Goal: Task Accomplishment & Management: Manage account settings

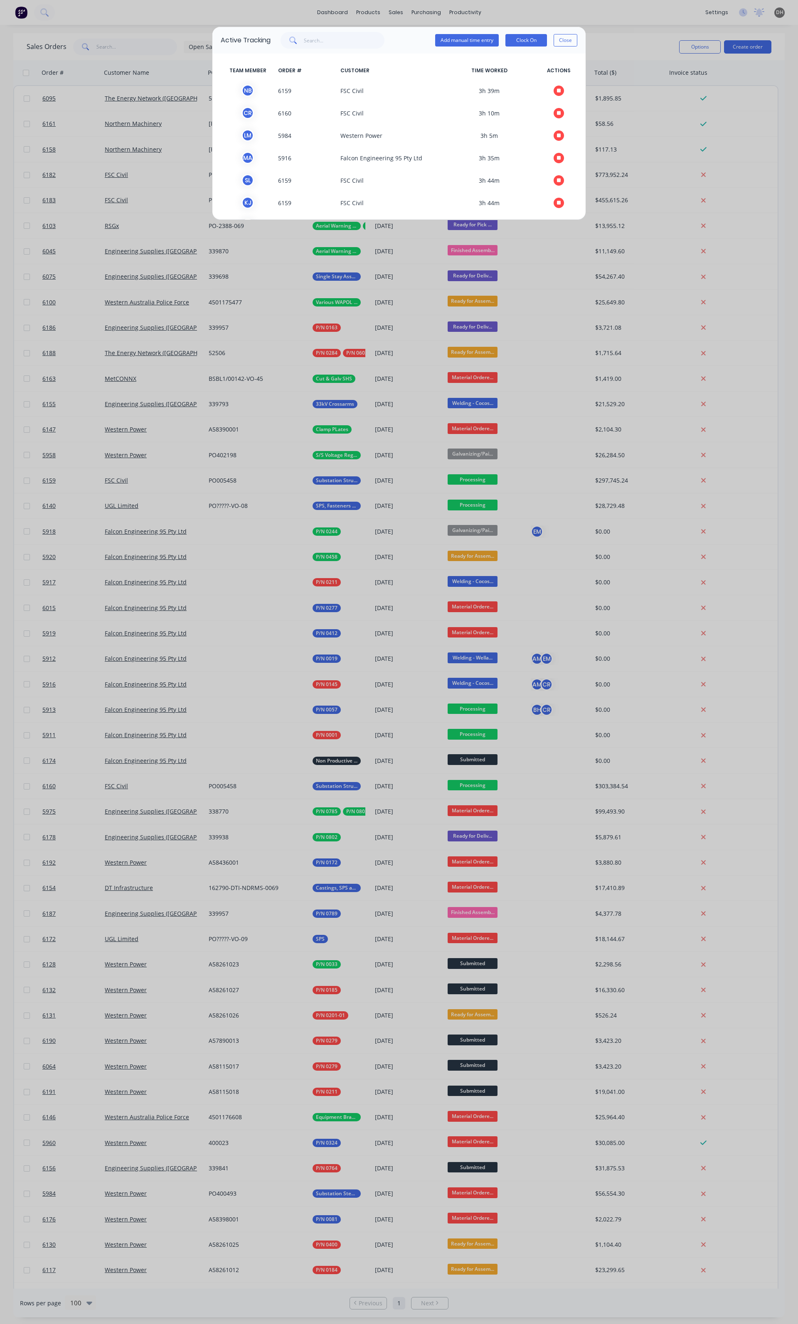
scroll to position [4, 0]
click at [562, 40] on button "Close" at bounding box center [565, 40] width 24 height 12
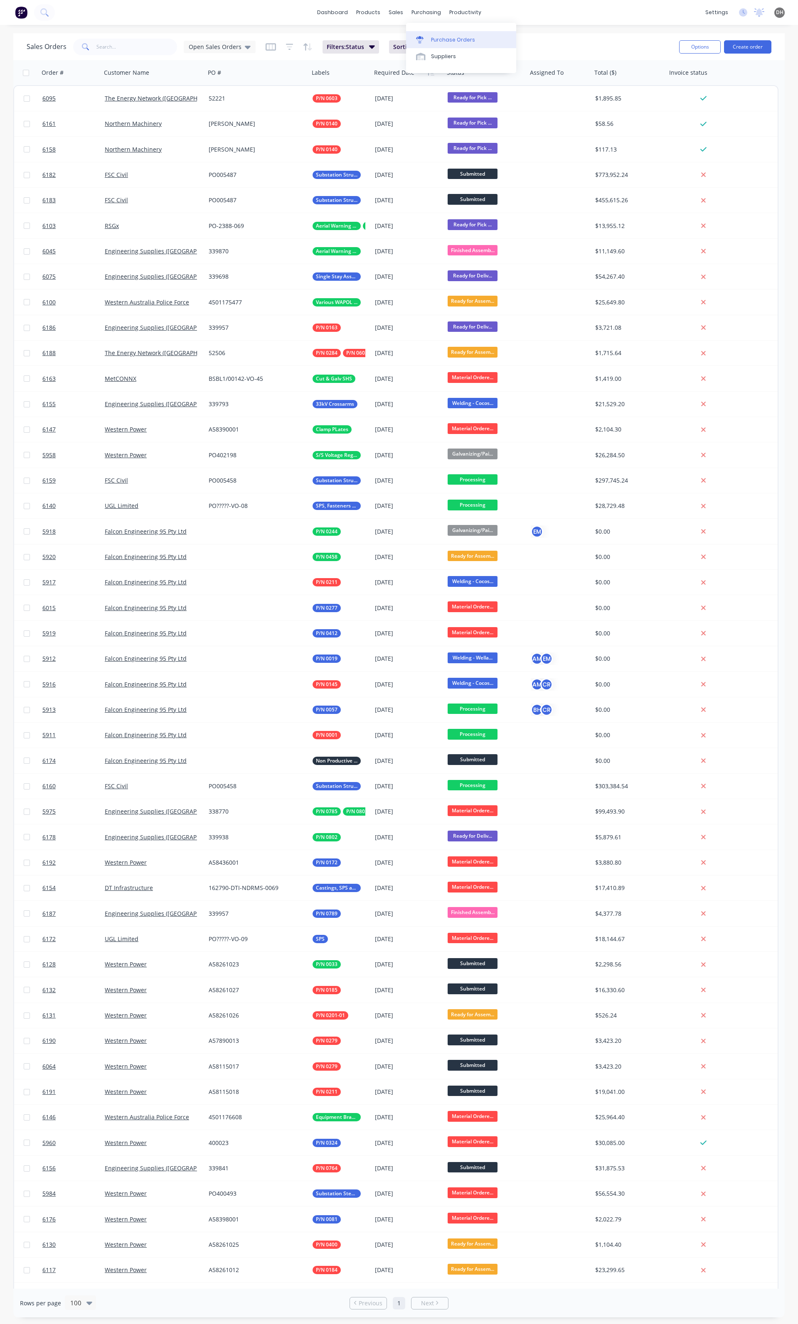
click at [446, 45] on link "Purchase Orders" at bounding box center [461, 39] width 110 height 17
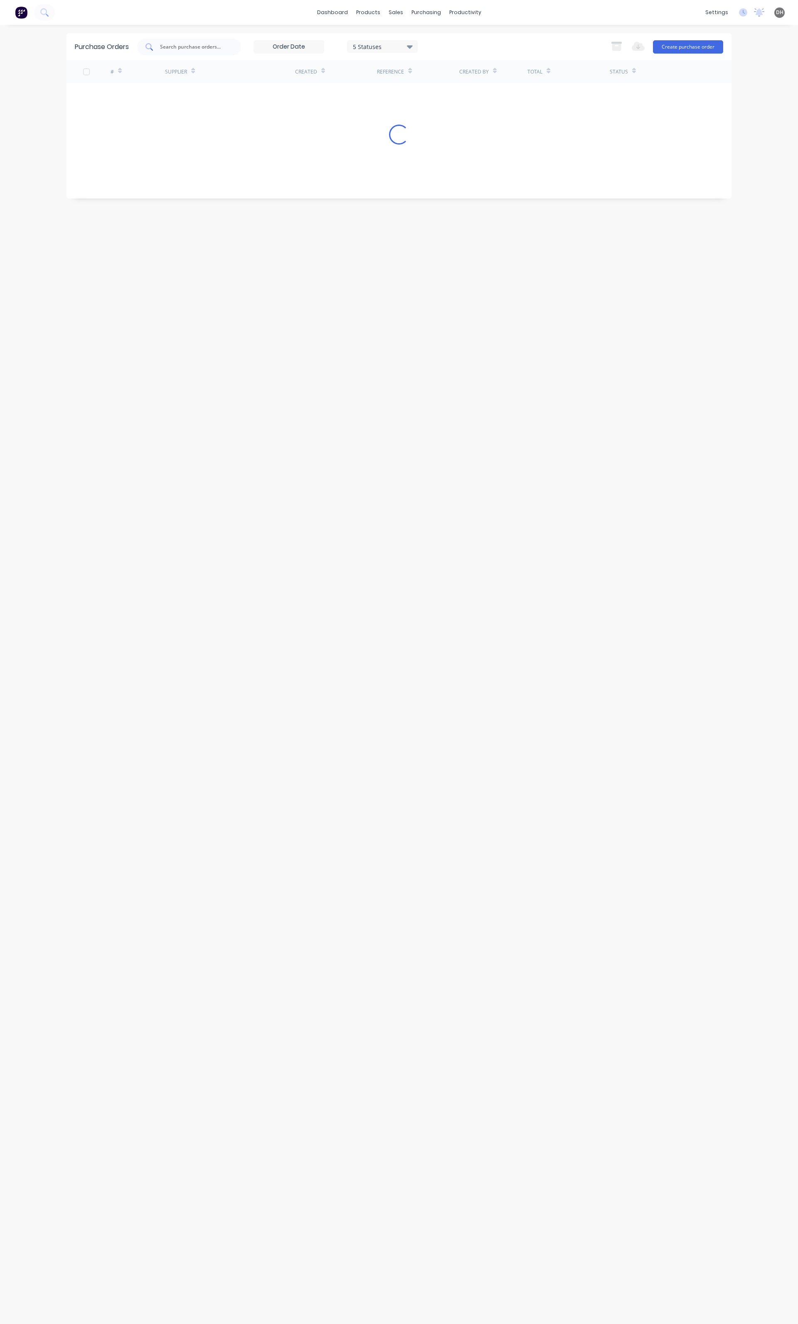
click at [168, 47] on input "text" at bounding box center [193, 47] width 69 height 8
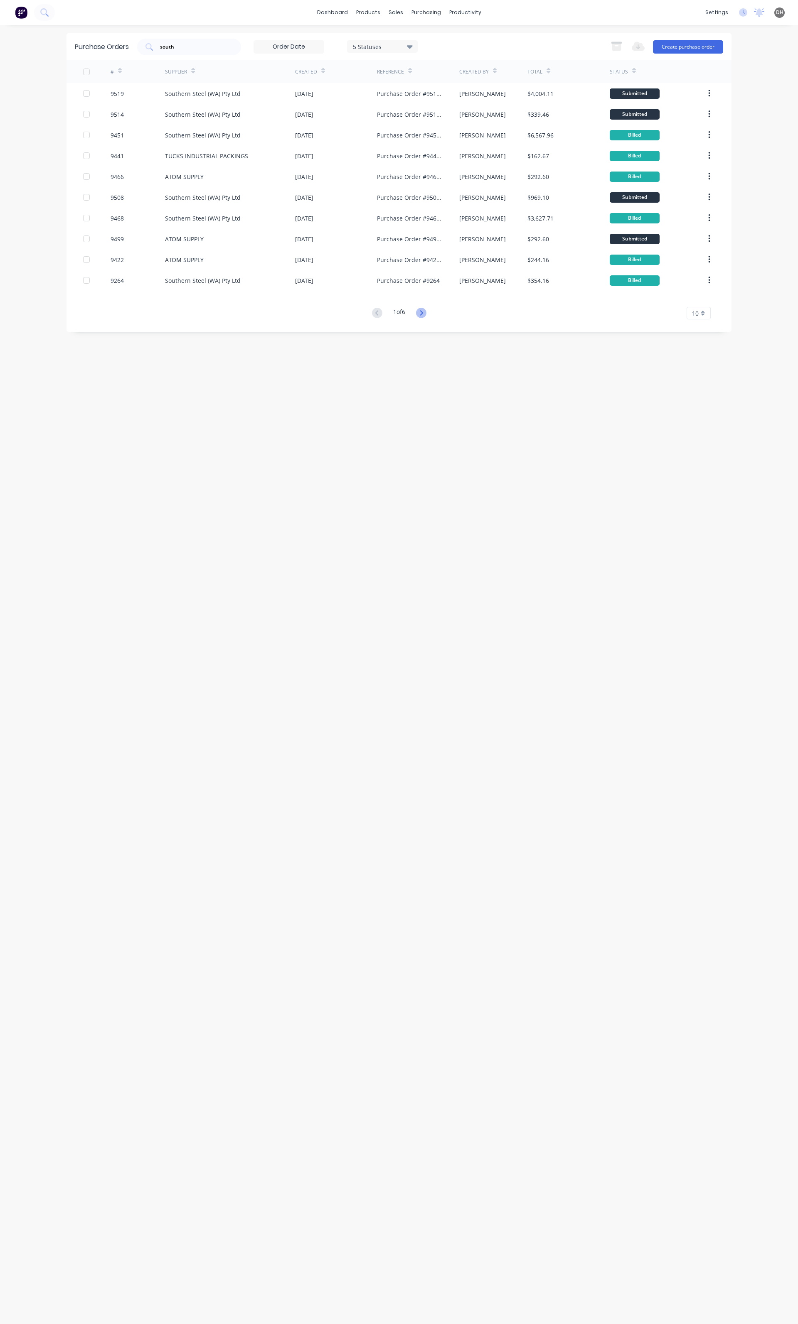
click at [422, 313] on icon at bounding box center [421, 313] width 10 height 10
click at [362, 313] on div "2 of 6 10 5 10 15 20 25 30 35" at bounding box center [398, 313] width 665 height 12
click at [374, 314] on icon at bounding box center [377, 313] width 10 height 10
click at [200, 47] on input "south" at bounding box center [193, 47] width 69 height 8
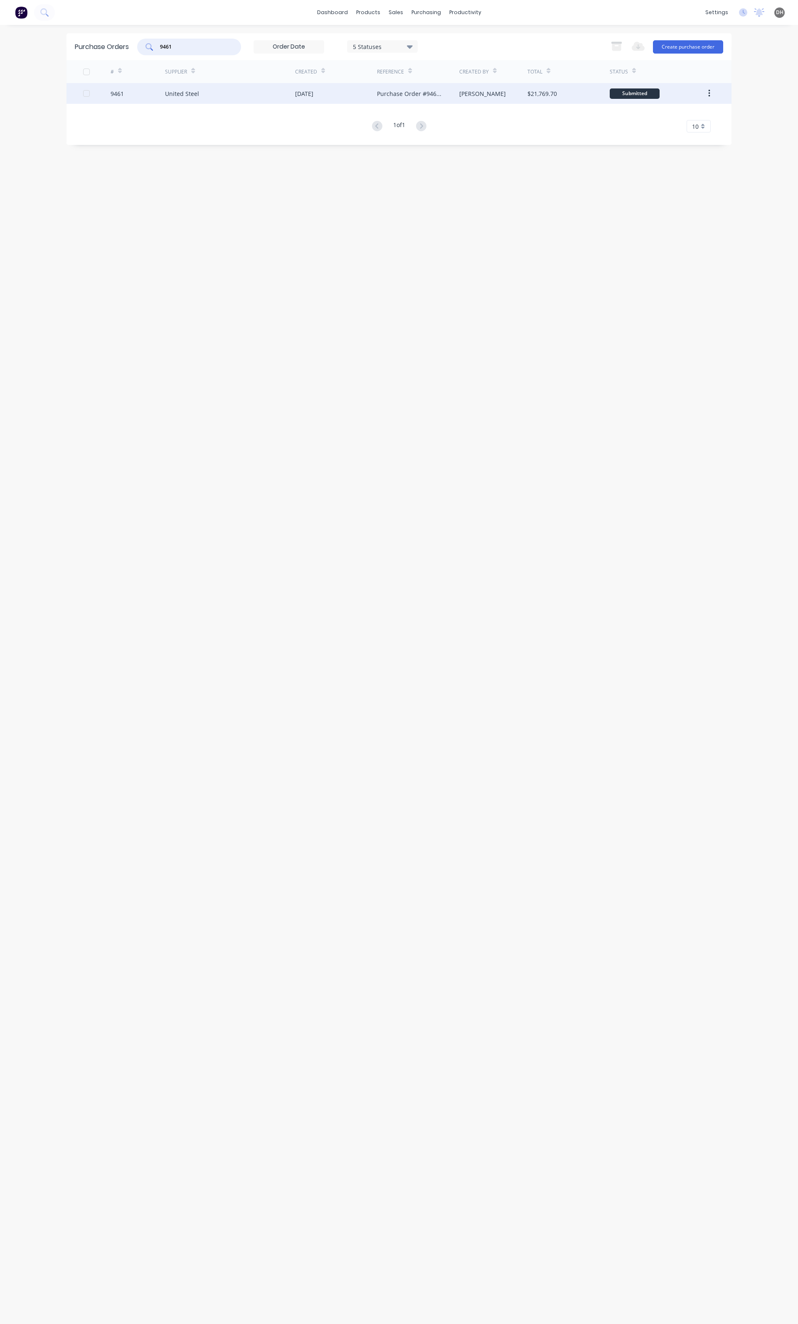
type input "9461"
click at [191, 100] on div "United Steel" at bounding box center [230, 93] width 130 height 21
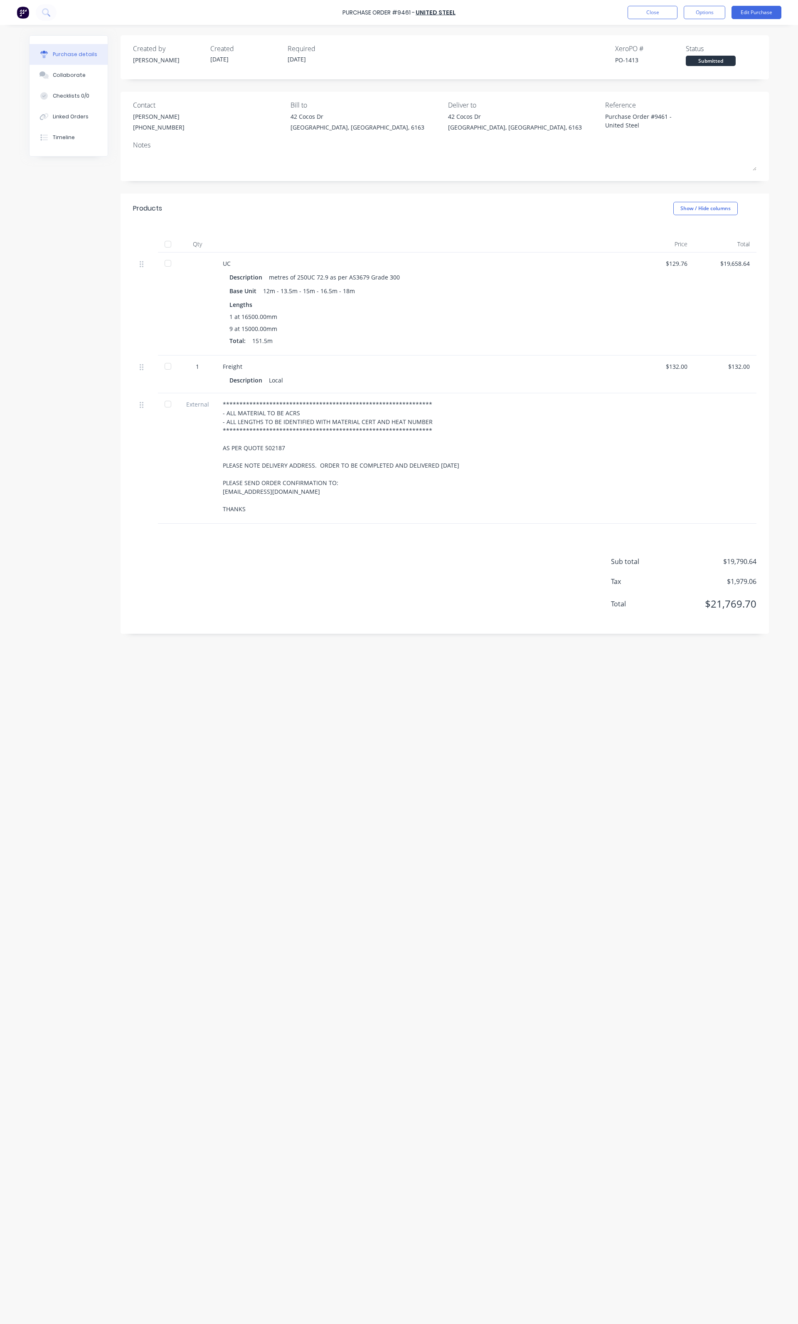
click at [190, 97] on div "Contact [PERSON_NAME] [PHONE_NUMBER] Bill to [STREET_ADDRESS][PERSON_NAME] Deli…" at bounding box center [444, 136] width 648 height 89
click at [667, 6] on button "Close" at bounding box center [652, 12] width 50 height 13
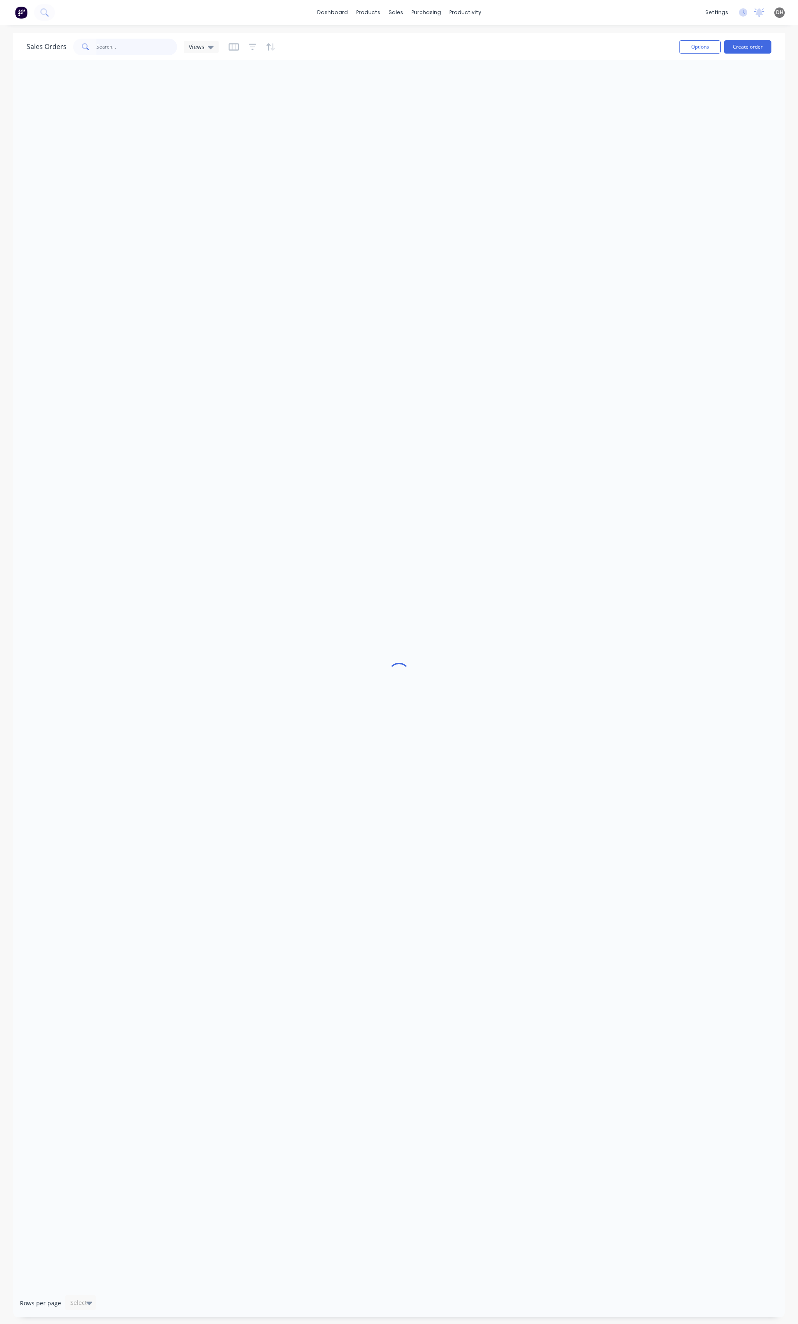
click at [138, 45] on input "text" at bounding box center [136, 47] width 81 height 17
type input "0081"
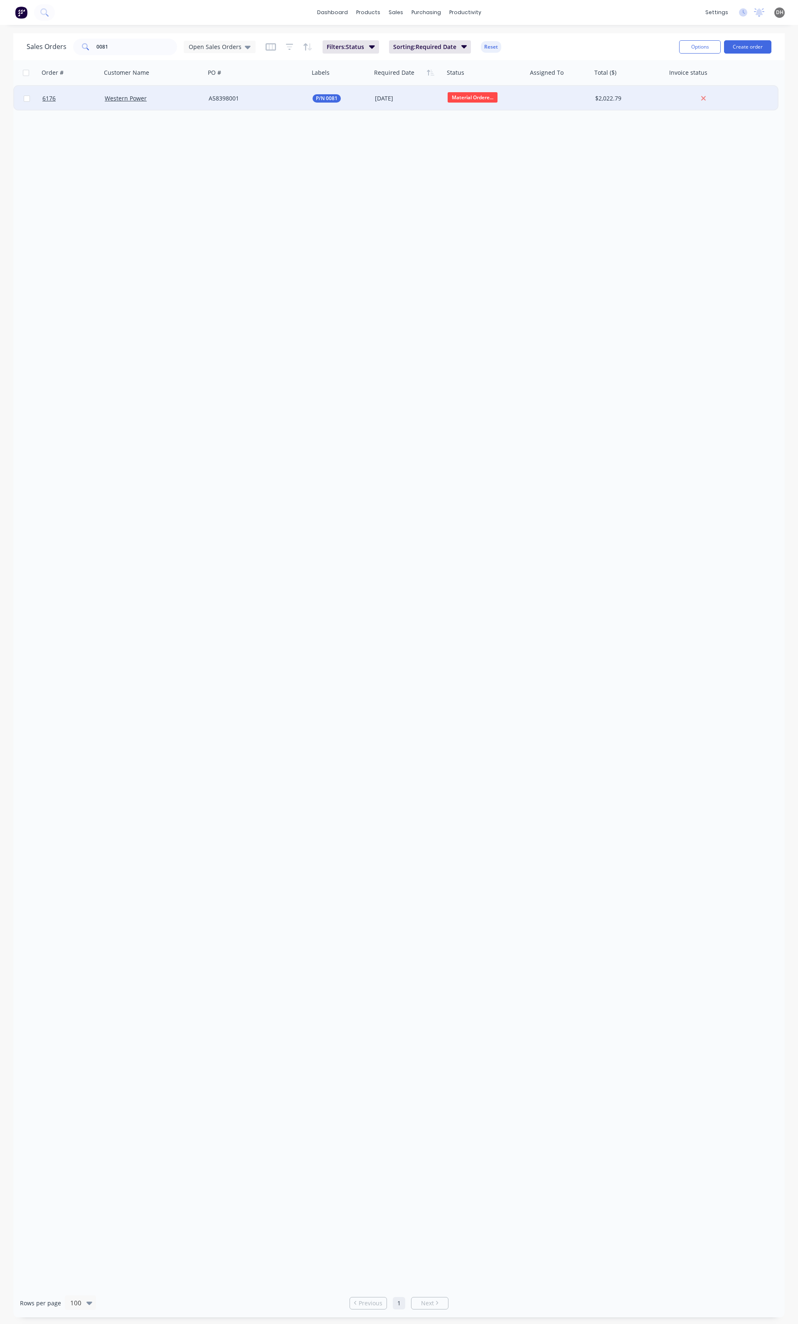
click at [253, 101] on div "A58398001" at bounding box center [255, 98] width 92 height 8
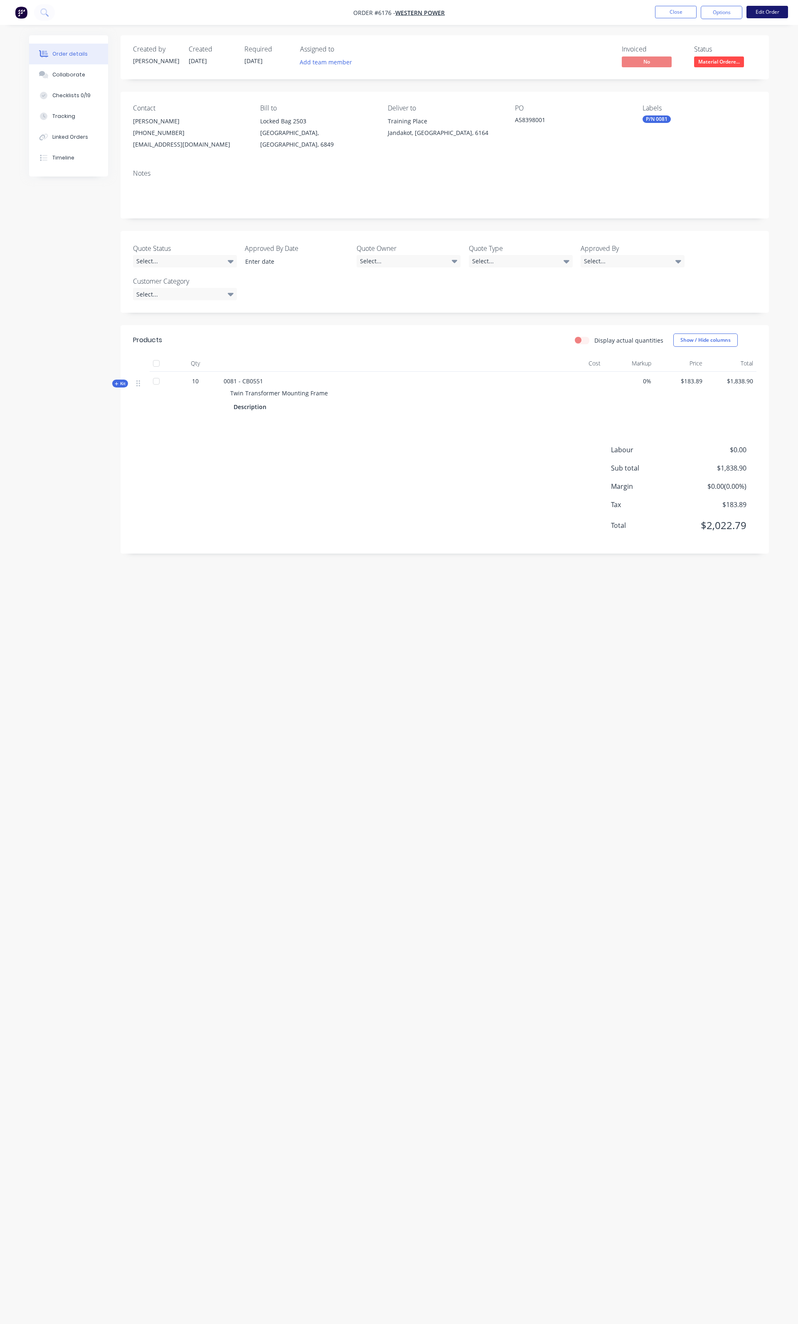
click at [768, 8] on button "Edit Order" at bounding box center [767, 12] width 42 height 12
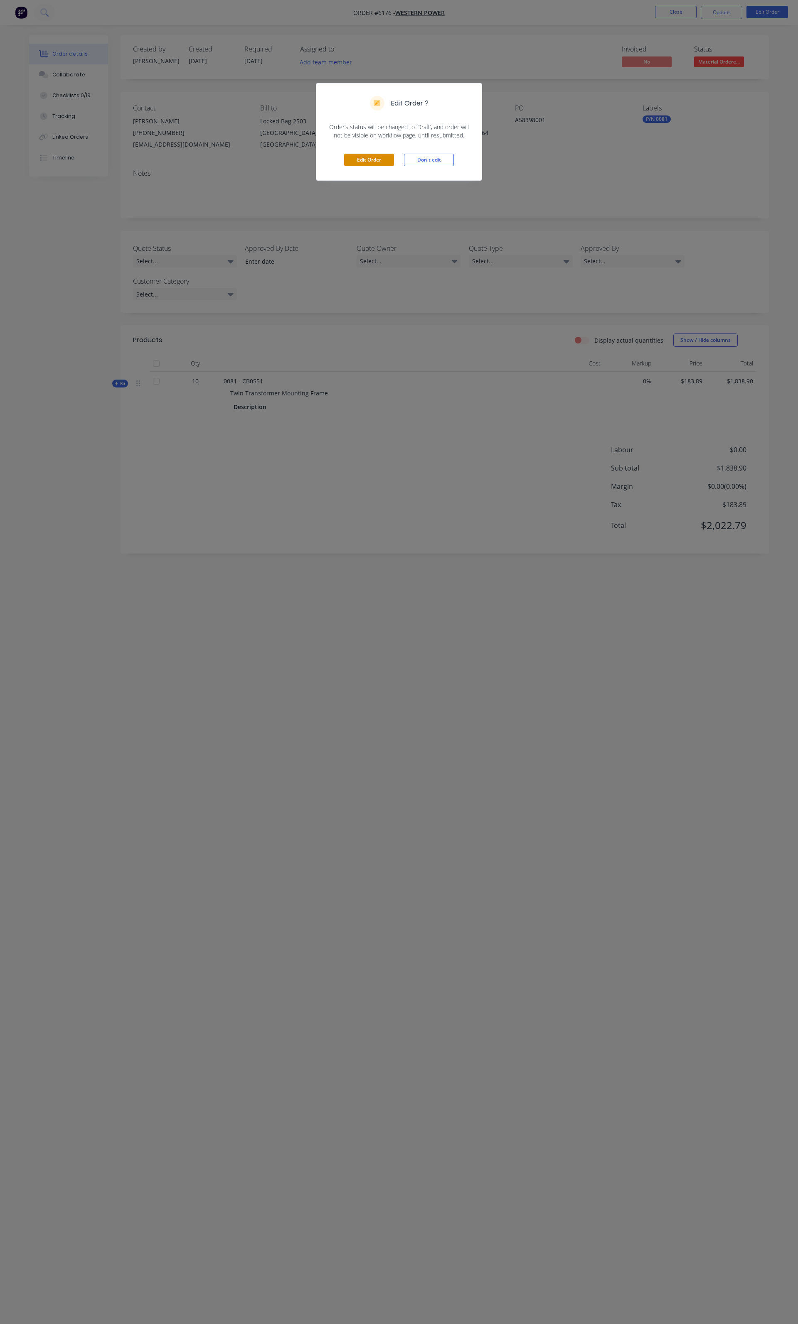
click at [380, 165] on button "Edit Order" at bounding box center [369, 160] width 50 height 12
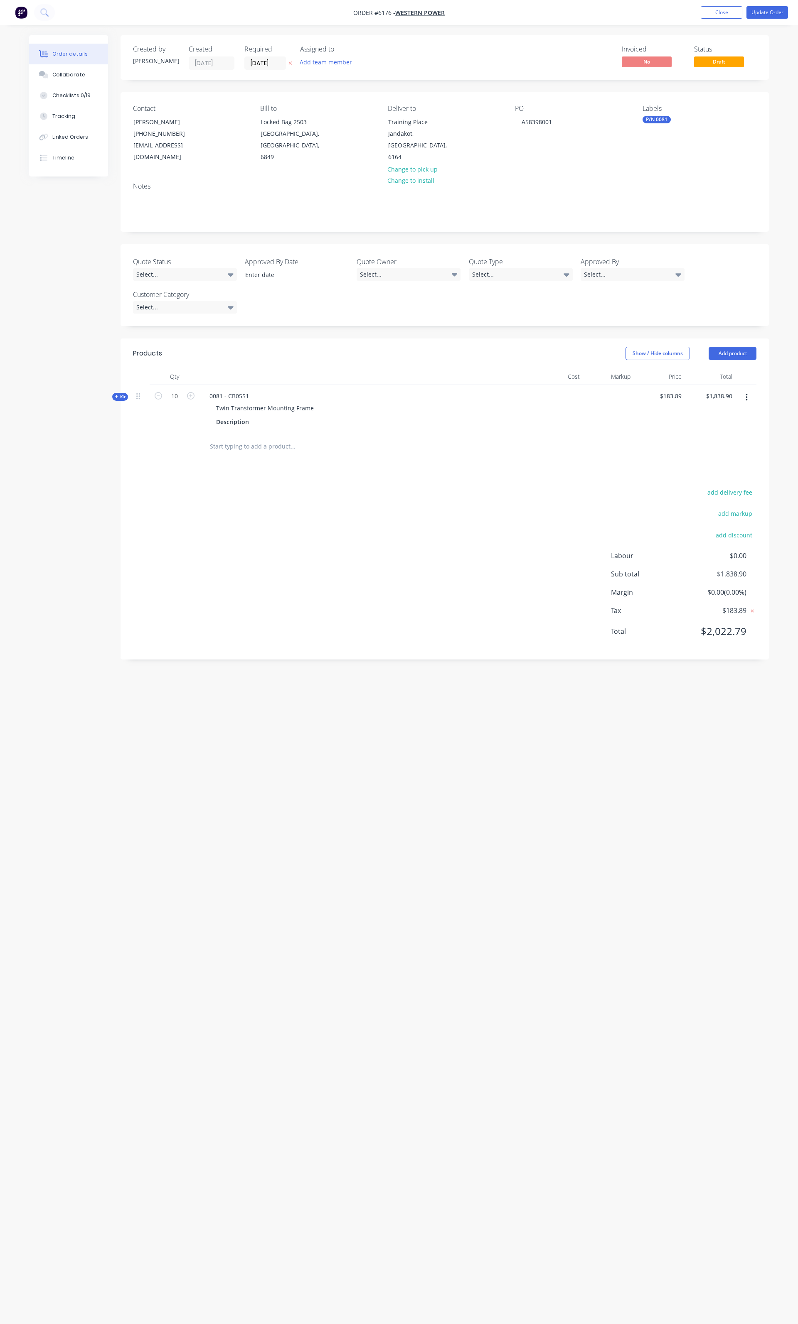
click at [249, 57] on label "04/10/25" at bounding box center [265, 62] width 42 height 13
click at [249, 57] on input "04/10/25" at bounding box center [265, 63] width 41 height 12
click at [337, 76] on icon "Previous page" at bounding box center [342, 81] width 10 height 10
click at [287, 135] on div "16" at bounding box center [289, 137] width 12 height 12
type input "16/09/25"
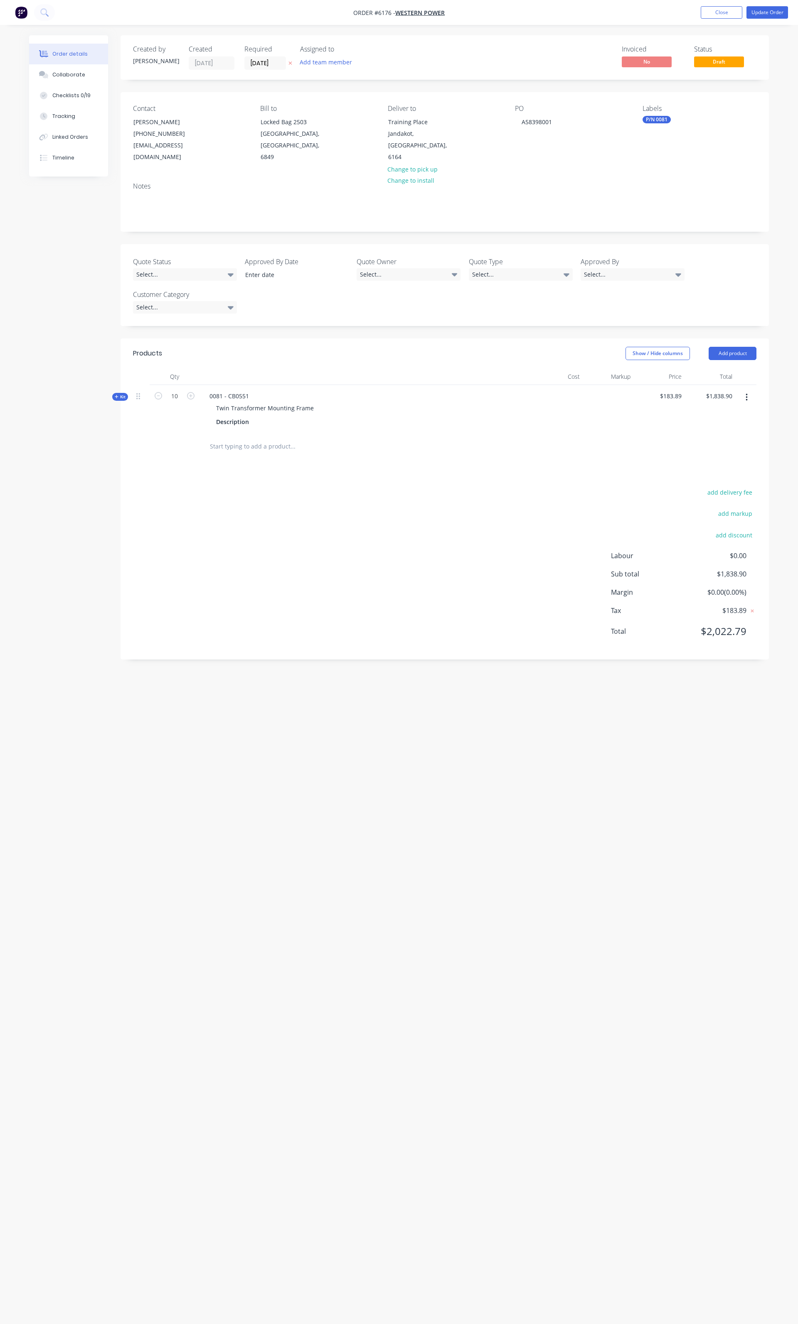
click at [336, 452] on div "Products Show / Hide columns Add product Qty Cost Markup Price Total Kit 10 008…" at bounding box center [444, 499] width 648 height 321
click at [64, 78] on div "Collaborate" at bounding box center [68, 74] width 33 height 7
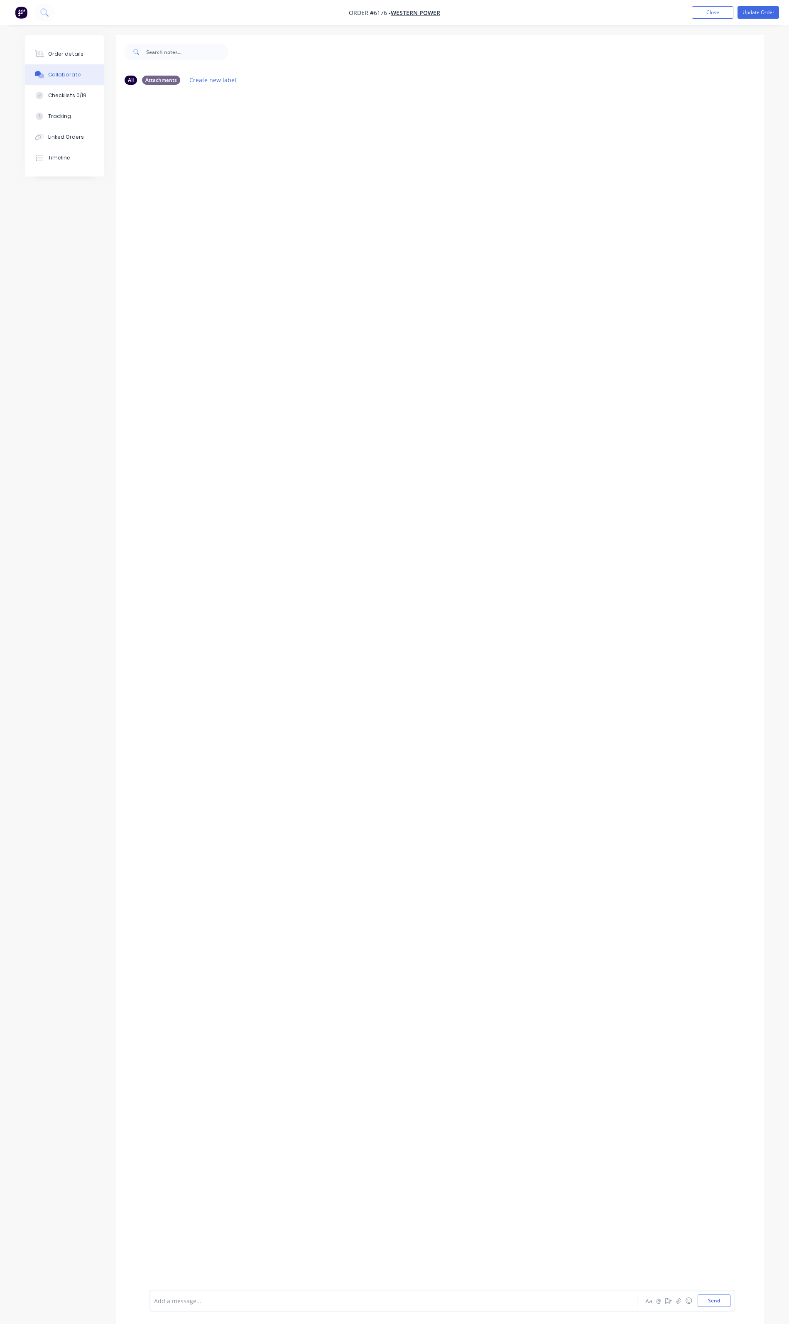
click at [284, 1303] on div at bounding box center [371, 1301] width 432 height 9
click at [717, 1304] on button "Send" at bounding box center [714, 1301] width 33 height 12
click at [95, 52] on button "Order details" at bounding box center [64, 54] width 79 height 21
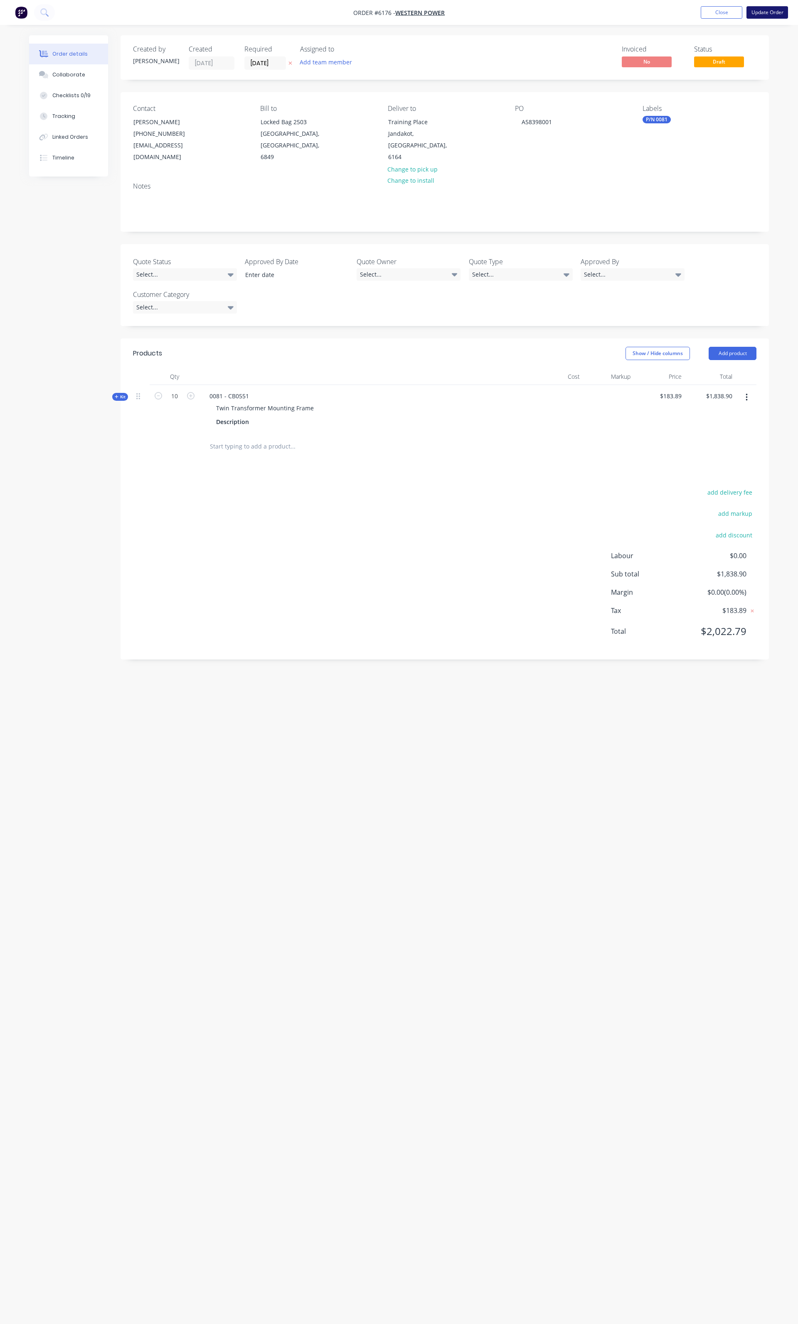
click at [761, 14] on button "Update Order" at bounding box center [767, 12] width 42 height 12
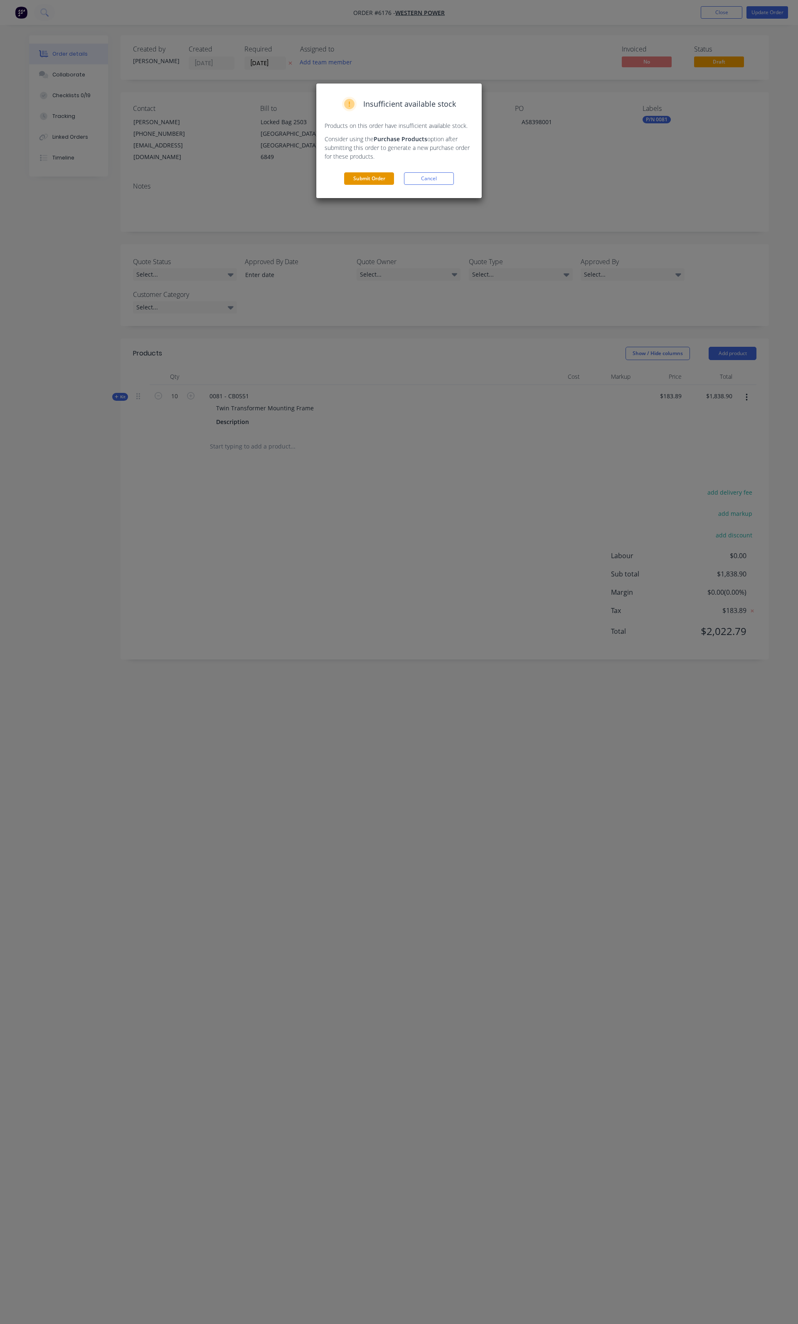
click at [381, 181] on button "Submit Order" at bounding box center [369, 178] width 50 height 12
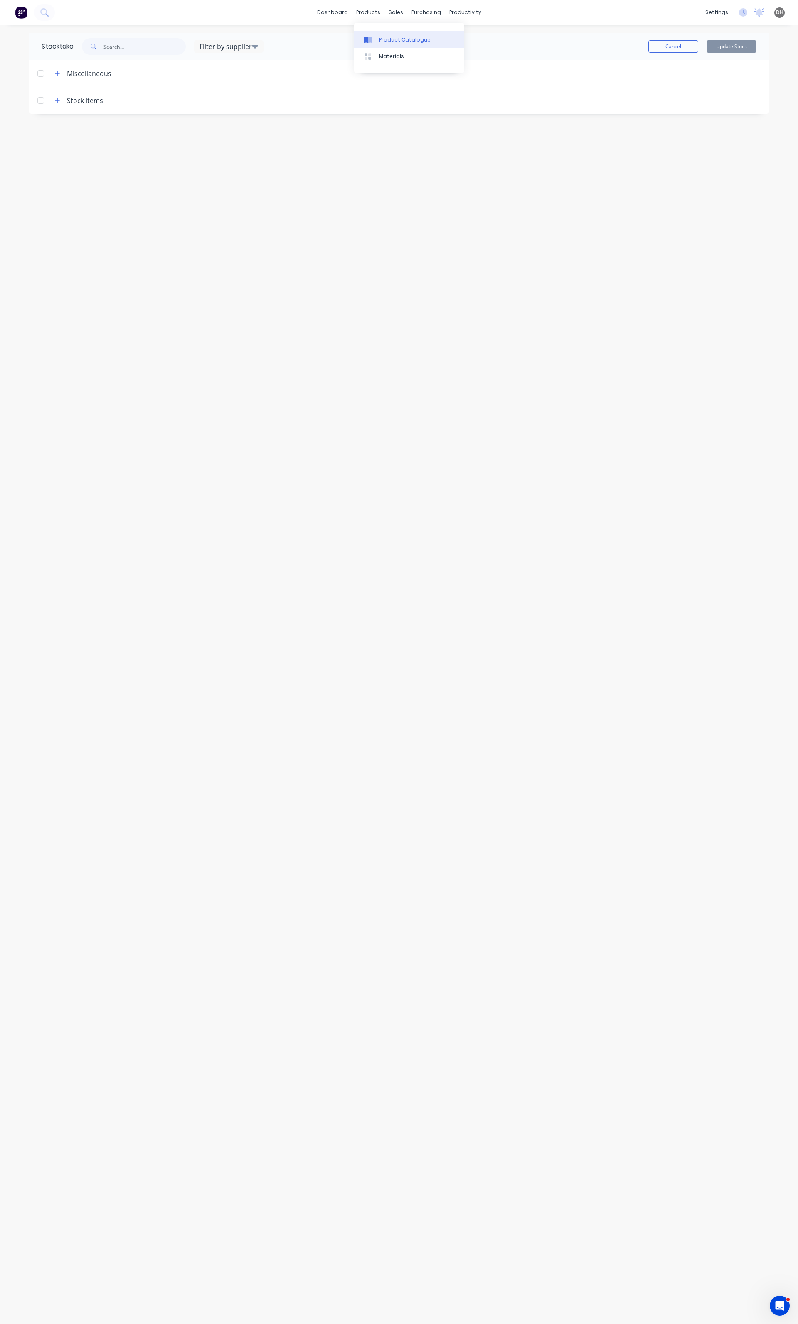
click at [389, 34] on link "Product Catalogue" at bounding box center [409, 39] width 110 height 17
click at [96, 103] on icon "button" at bounding box center [94, 103] width 5 height 6
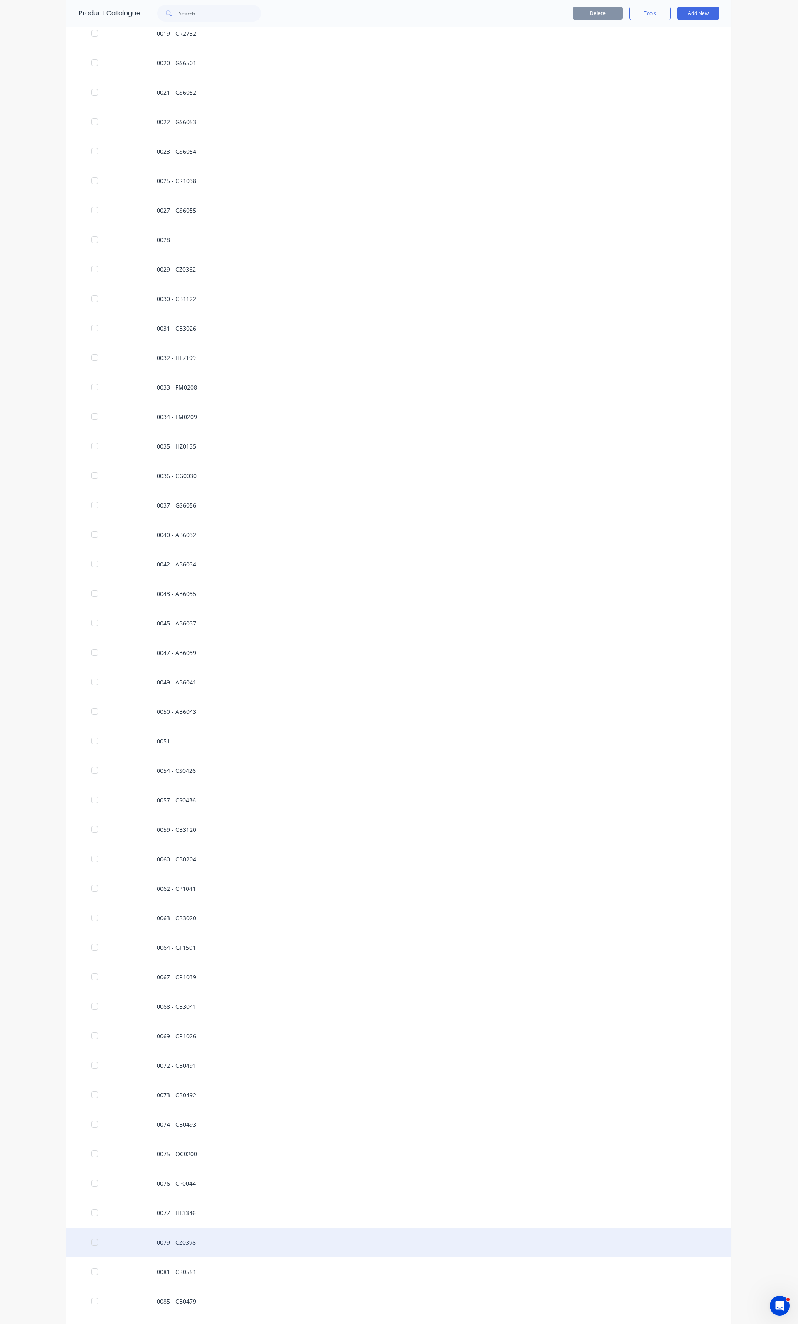
scroll to position [498, 0]
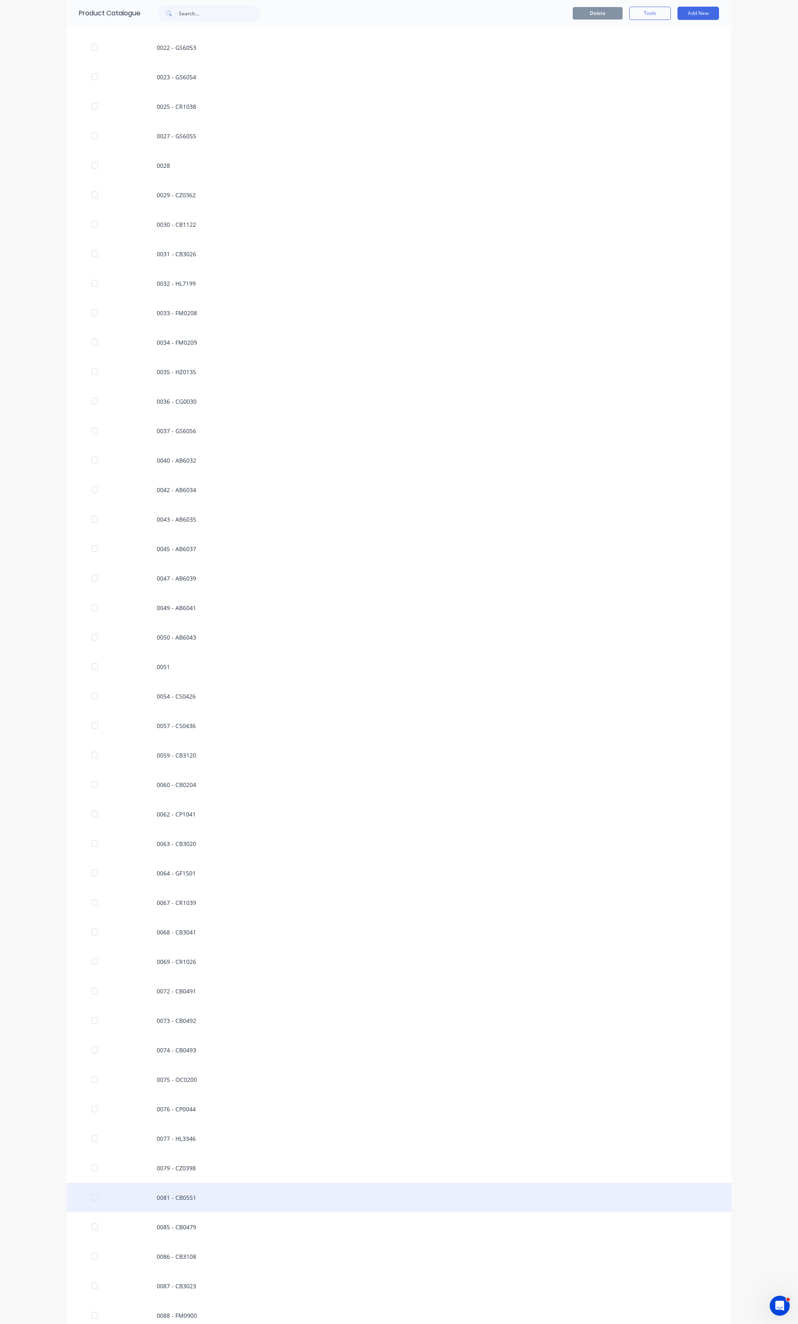
click at [184, 1203] on div "0081 - CB0551" at bounding box center [398, 1197] width 665 height 29
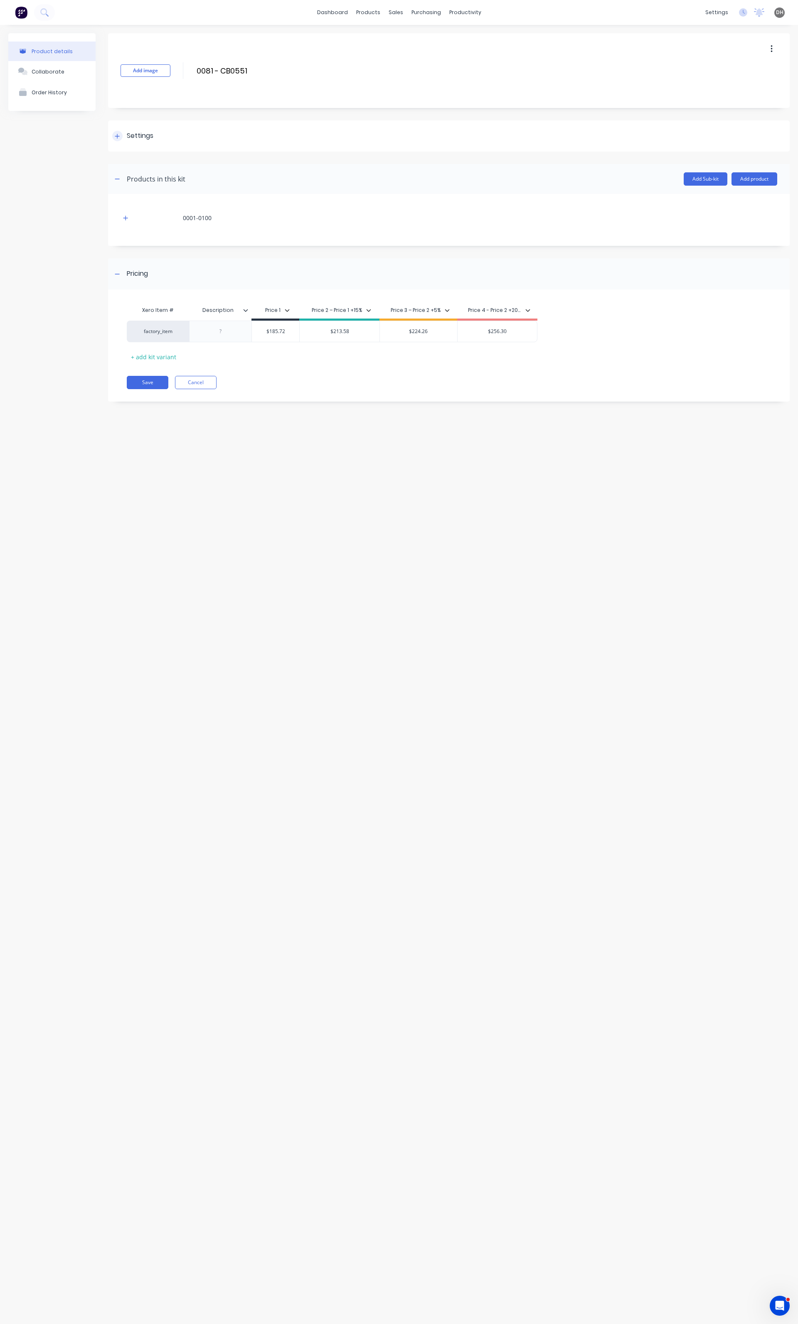
click at [115, 138] on icon at bounding box center [117, 136] width 5 height 6
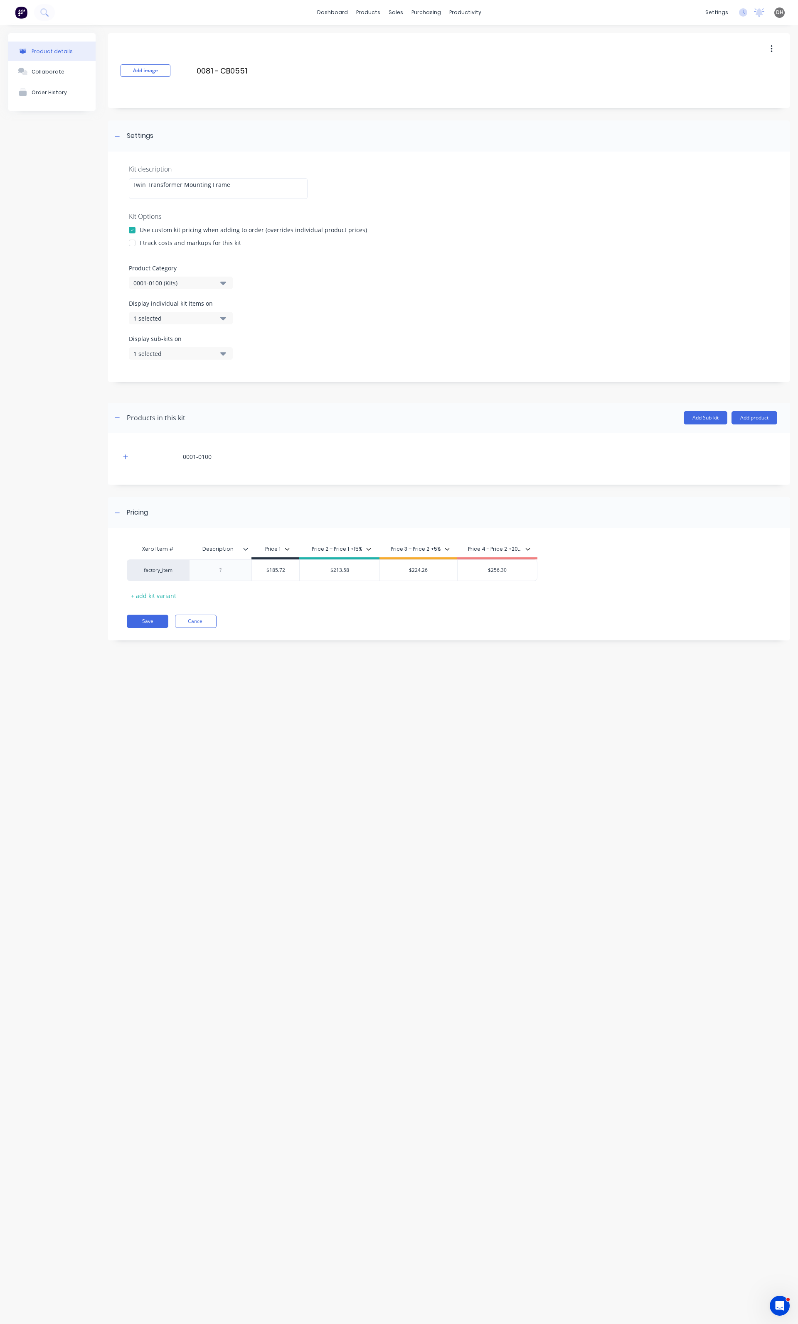
click at [152, 322] on div "1 selected" at bounding box center [173, 318] width 81 height 9
click at [306, 348] on div "Display sub-kits on 1 selected" at bounding box center [449, 351] width 640 height 35
click at [207, 307] on label "Display individual kit items on" at bounding box center [181, 303] width 104 height 9
click at [203, 311] on div "Display individual kit items on 1 selected" at bounding box center [181, 311] width 104 height 25
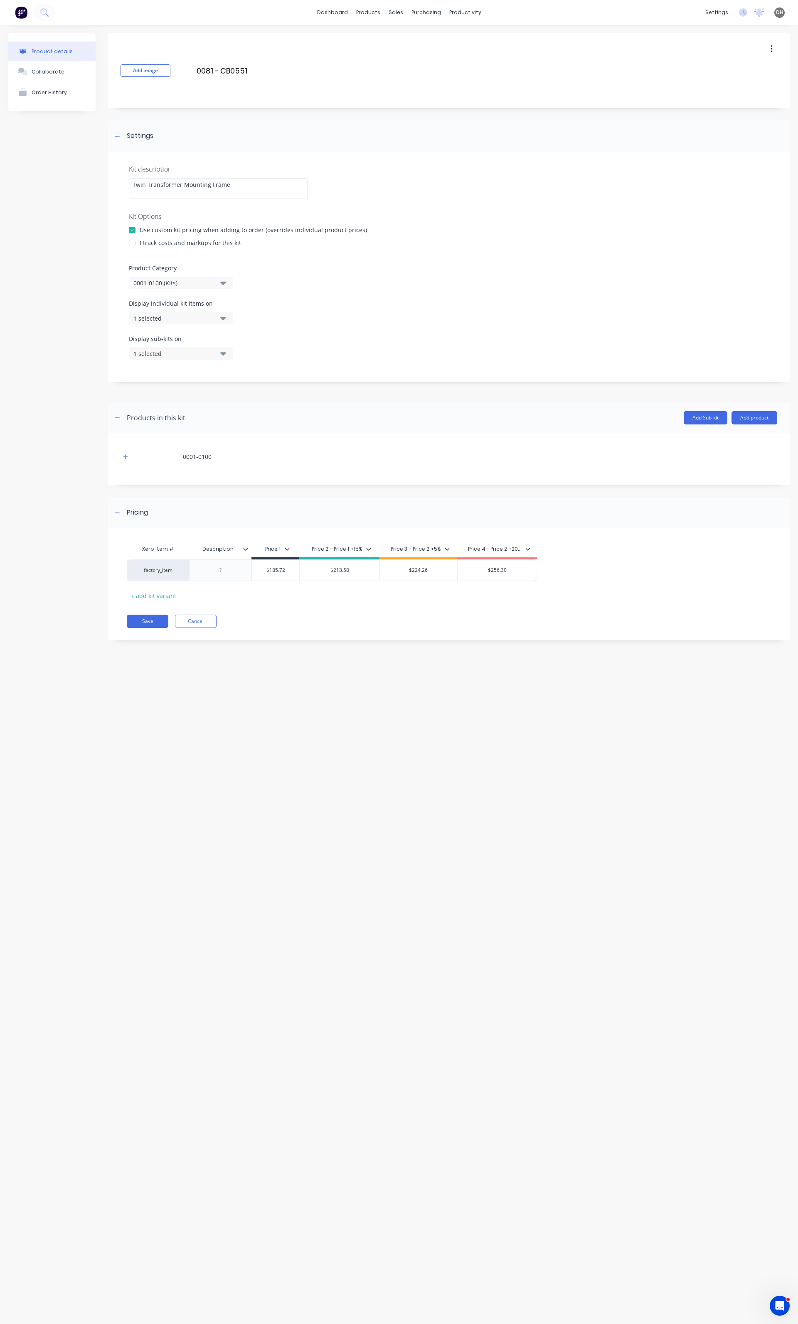
click at [201, 315] on div "1 selected" at bounding box center [173, 318] width 81 height 9
click at [185, 435] on div "Accounting Package" at bounding box center [180, 438] width 83 height 9
click at [373, 267] on label "Product Category" at bounding box center [449, 268] width 640 height 9
click at [191, 347] on button "1 selected" at bounding box center [181, 353] width 104 height 12
click at [202, 479] on button "Accounting Package" at bounding box center [191, 474] width 125 height 17
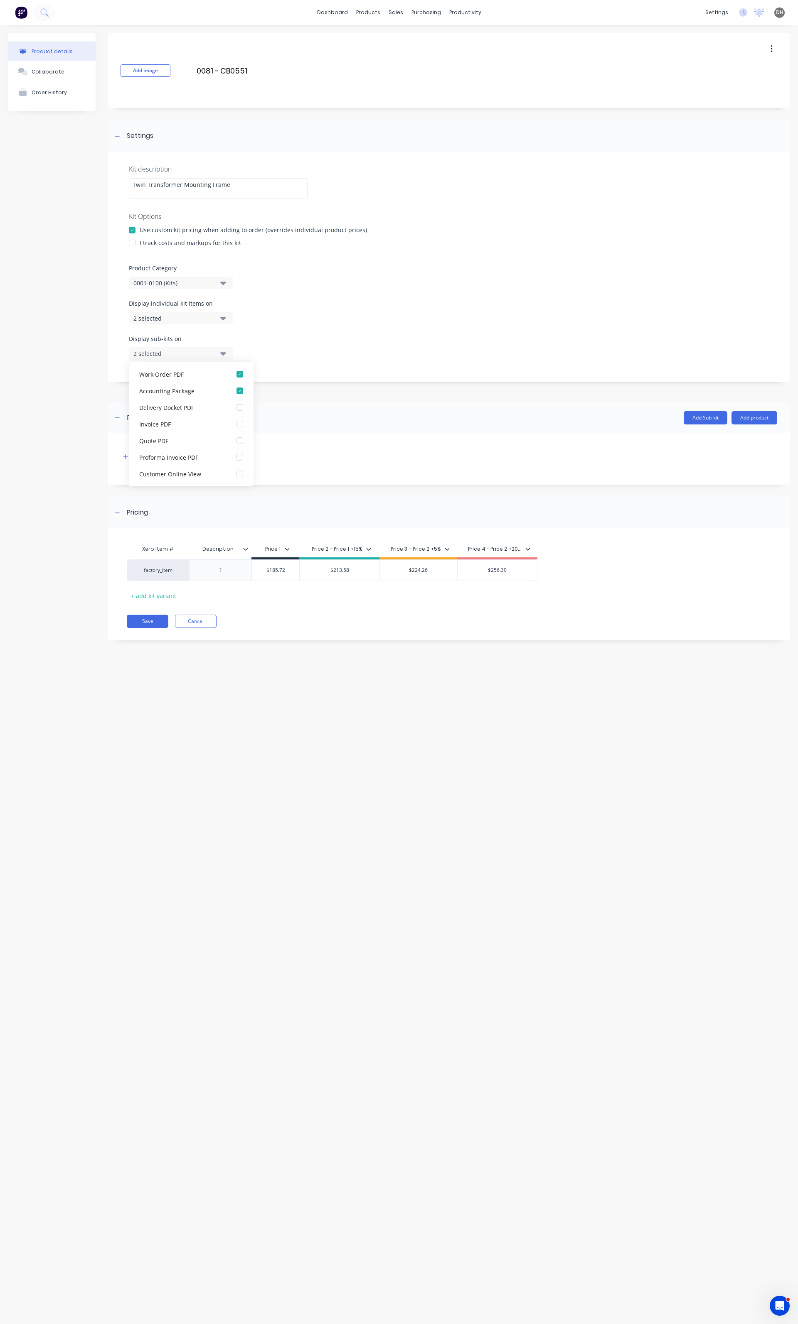
click at [348, 307] on div "Display individual kit items on 2 selected" at bounding box center [449, 316] width 640 height 35
click at [158, 620] on button "Save" at bounding box center [148, 621] width 42 height 13
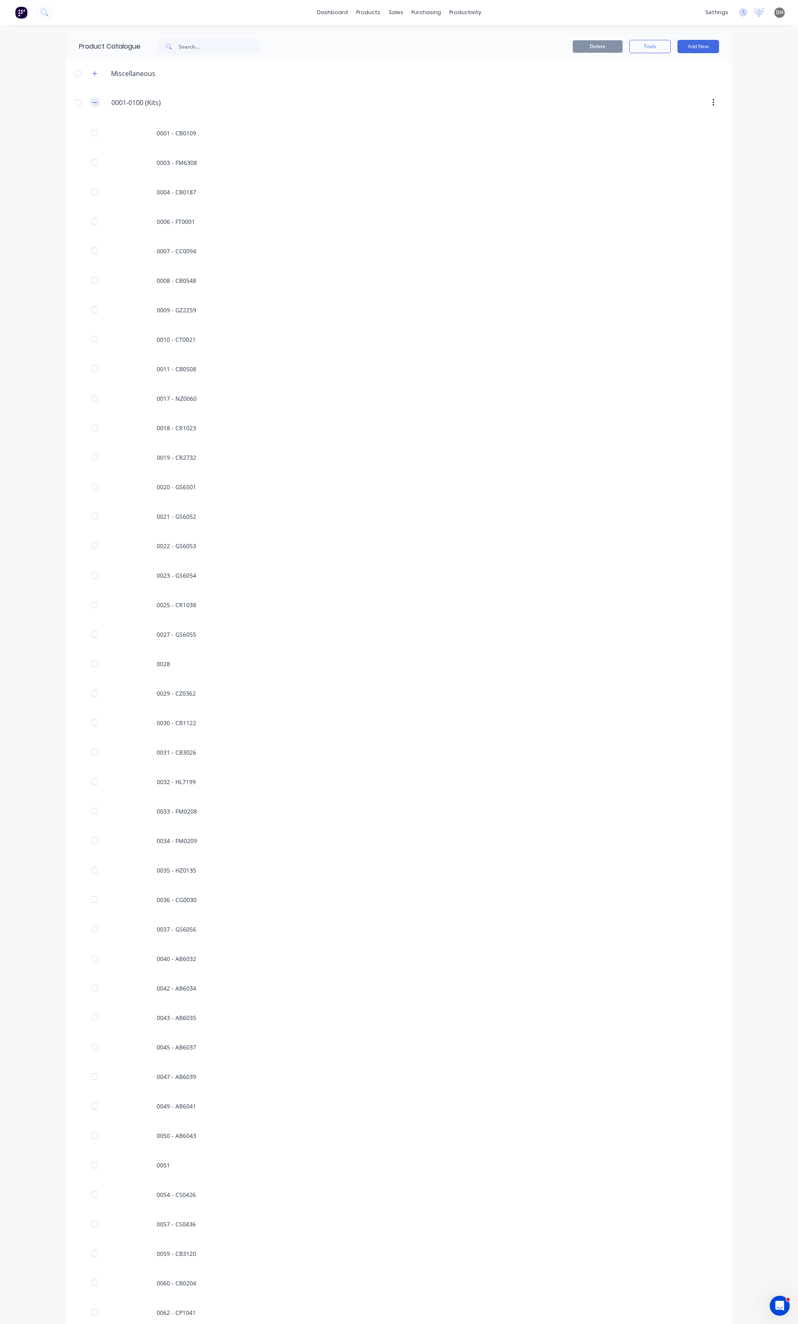
click at [92, 105] on icon "button" at bounding box center [94, 103] width 5 height 6
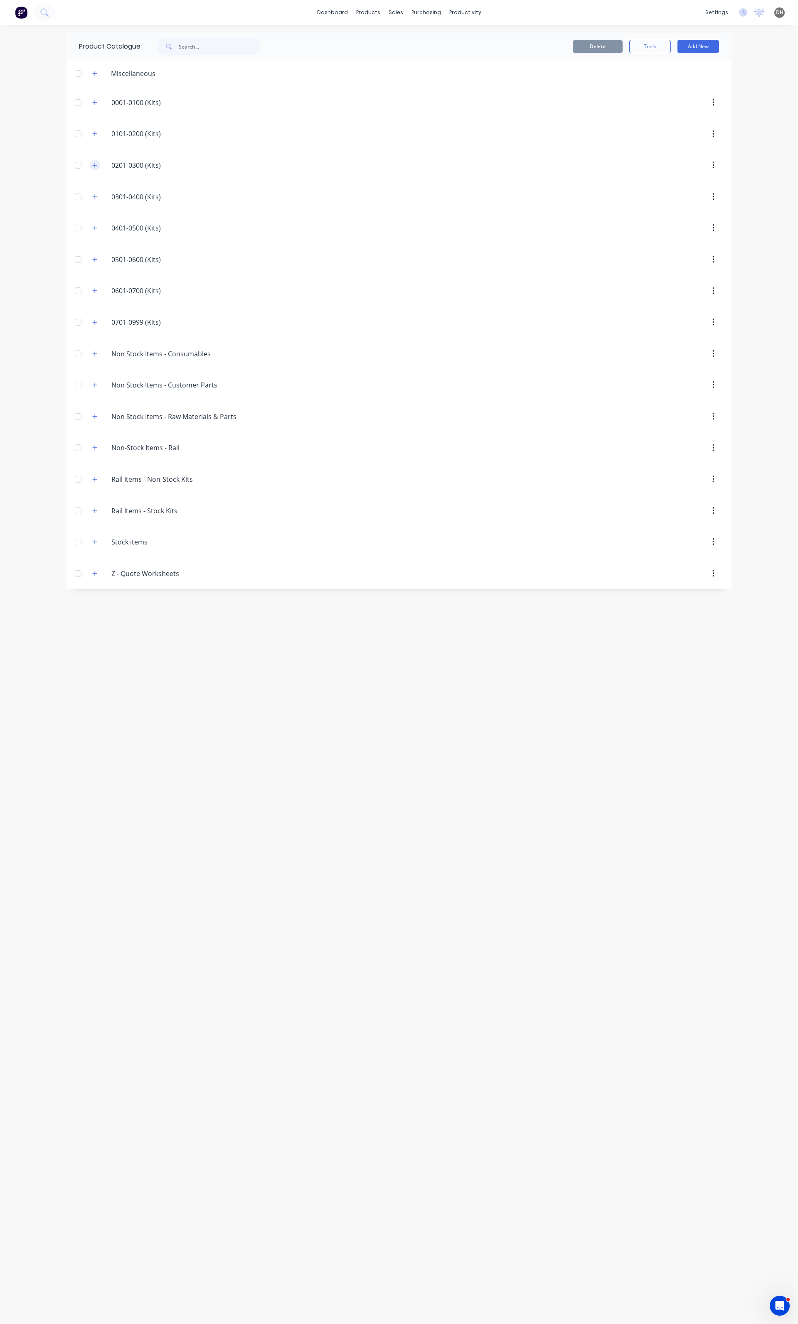
click at [93, 166] on icon "button" at bounding box center [95, 165] width 5 height 5
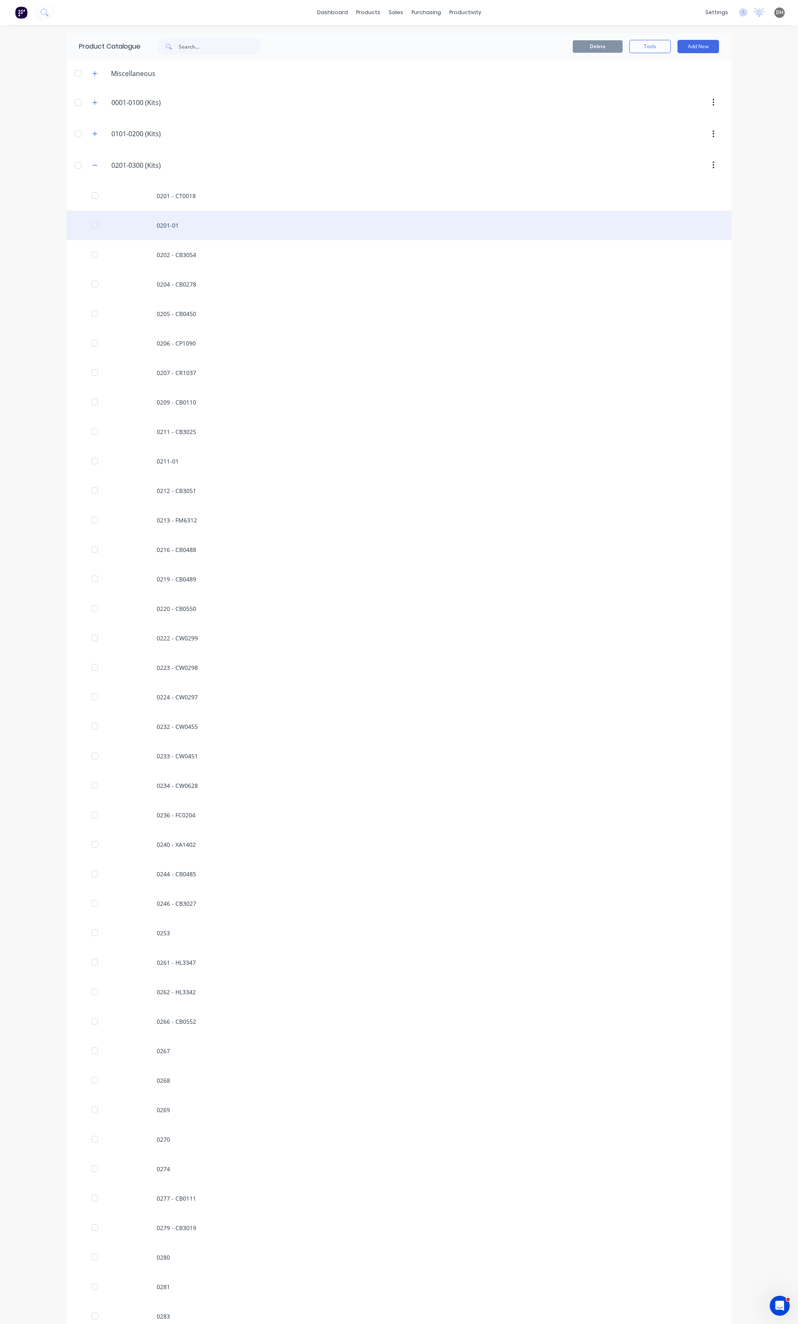
click at [179, 219] on div "0201-01" at bounding box center [398, 225] width 665 height 29
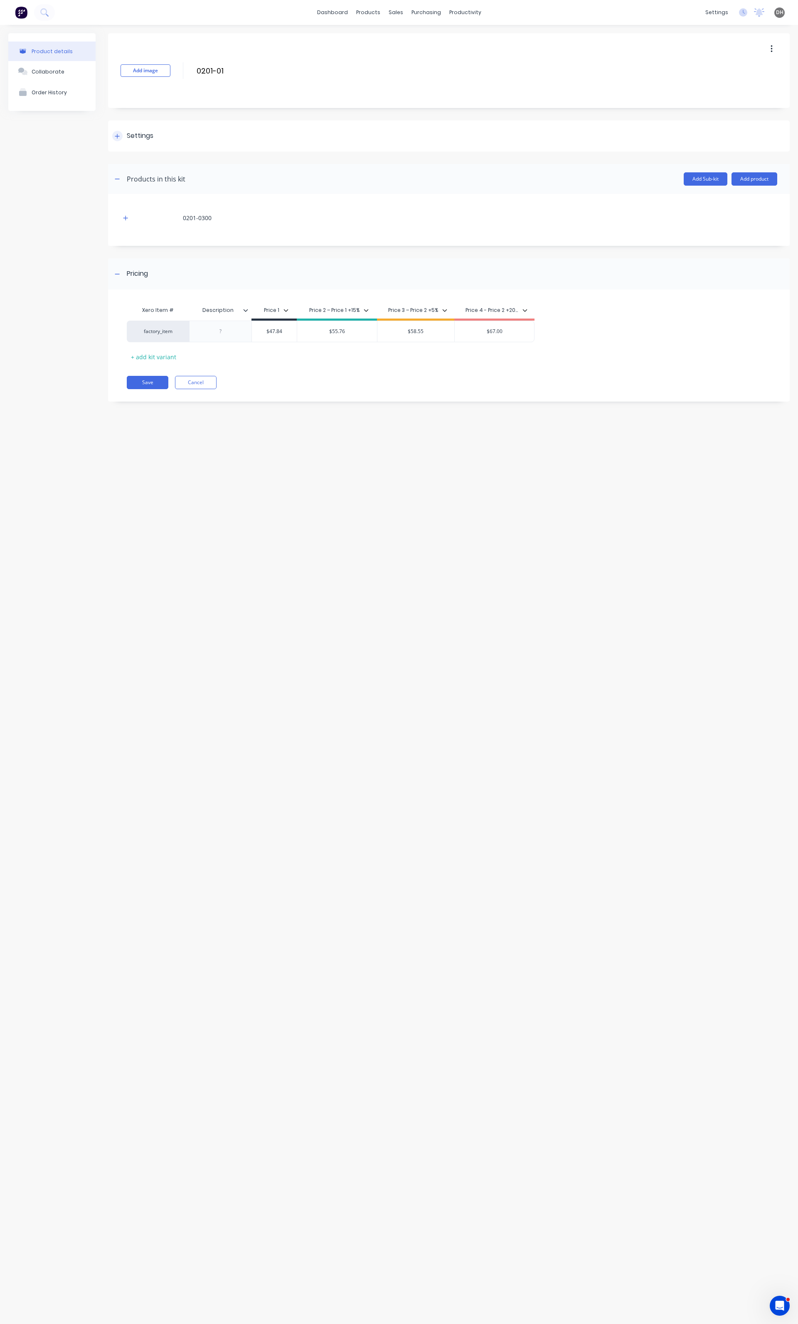
click at [120, 140] on div at bounding box center [117, 136] width 10 height 10
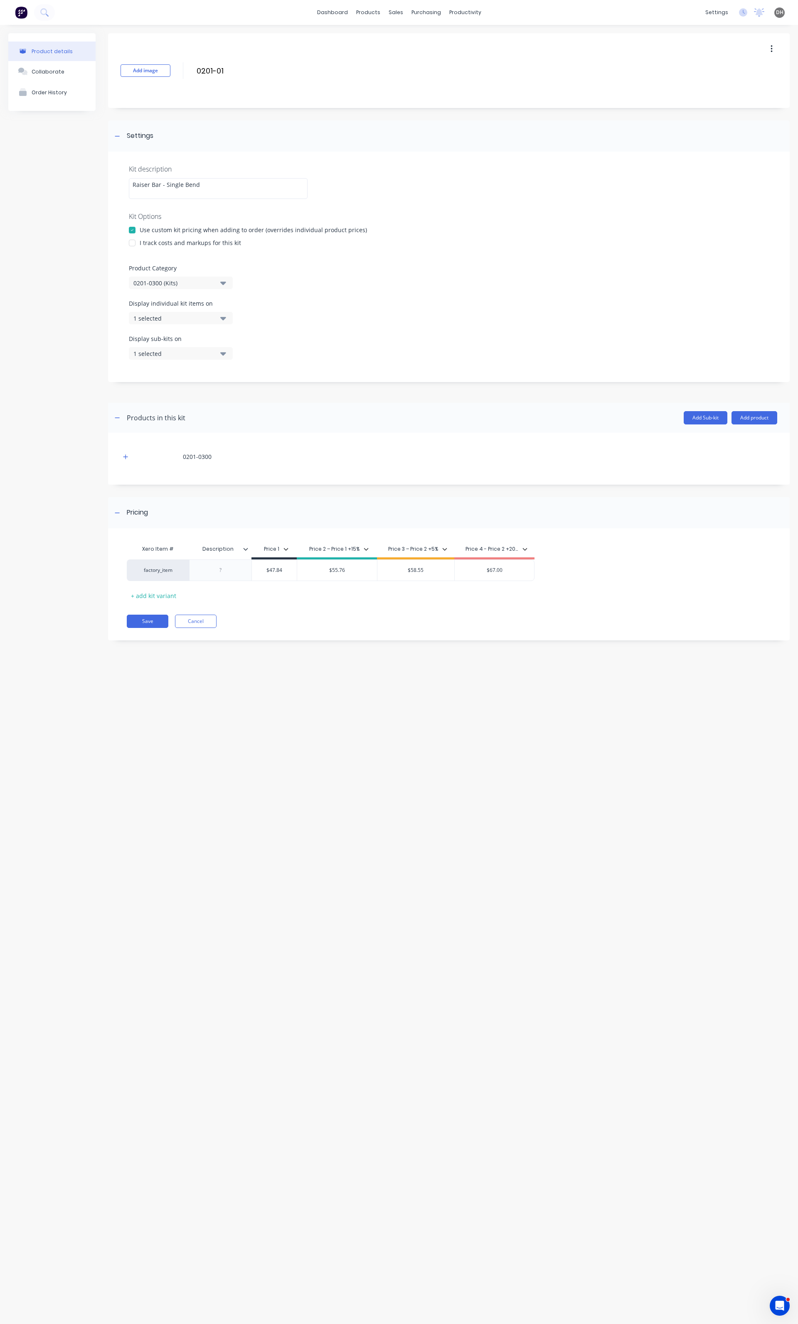
click at [184, 319] on div "1 selected" at bounding box center [173, 318] width 81 height 9
click at [233, 439] on div "button" at bounding box center [239, 438] width 17 height 17
click at [305, 331] on div "Display individual kit items on 2 selected" at bounding box center [449, 316] width 640 height 35
click at [281, 326] on div "Display individual kit items on 2 selected" at bounding box center [449, 316] width 640 height 35
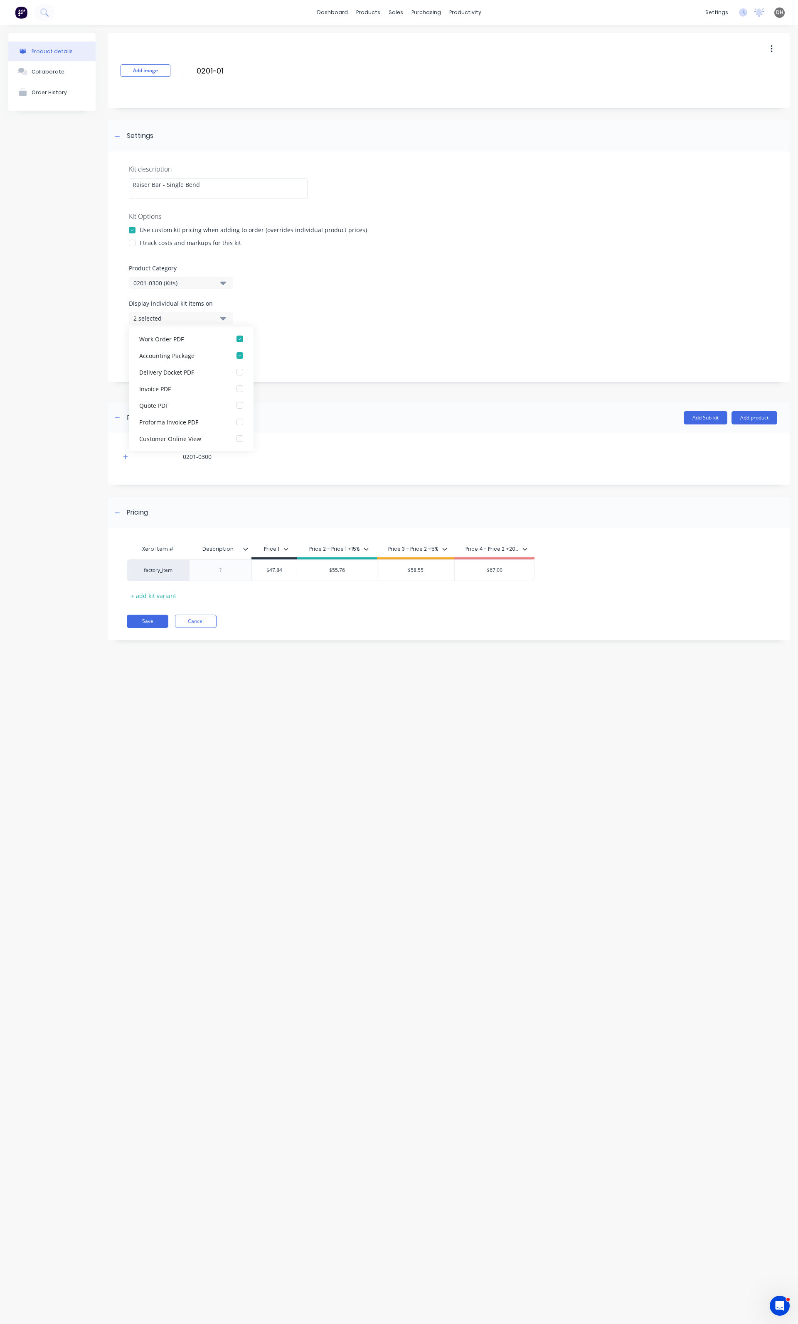
scroll to position [0, 0]
click at [294, 318] on div "Display individual kit items on 2 selected" at bounding box center [449, 316] width 640 height 35
click at [228, 318] on button "2 selected" at bounding box center [181, 318] width 104 height 12
click at [226, 353] on button "1 selected" at bounding box center [181, 353] width 104 height 12
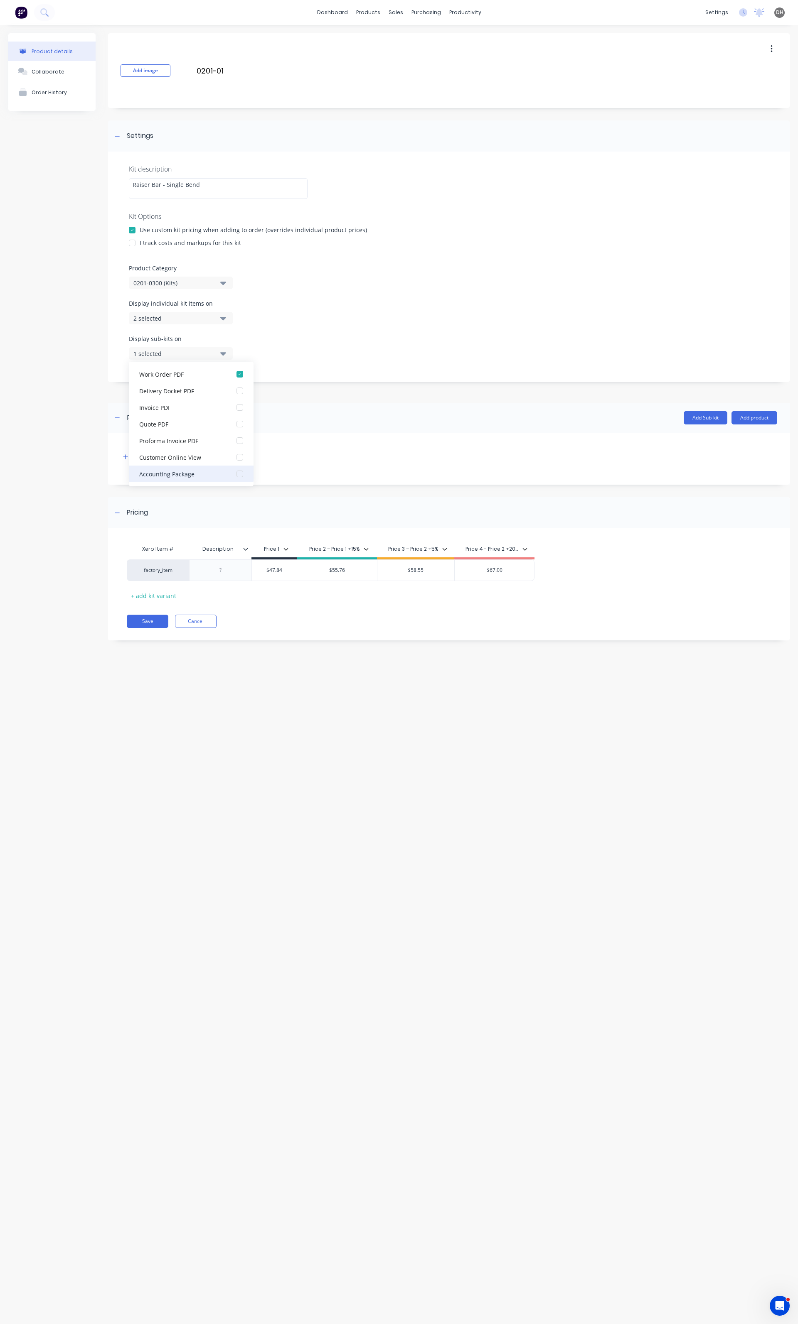
click at [232, 474] on div "button" at bounding box center [239, 474] width 17 height 17
click at [336, 348] on div "Display sub-kits on 2 selected" at bounding box center [449, 351] width 640 height 35
click at [155, 626] on button "Save" at bounding box center [148, 621] width 42 height 13
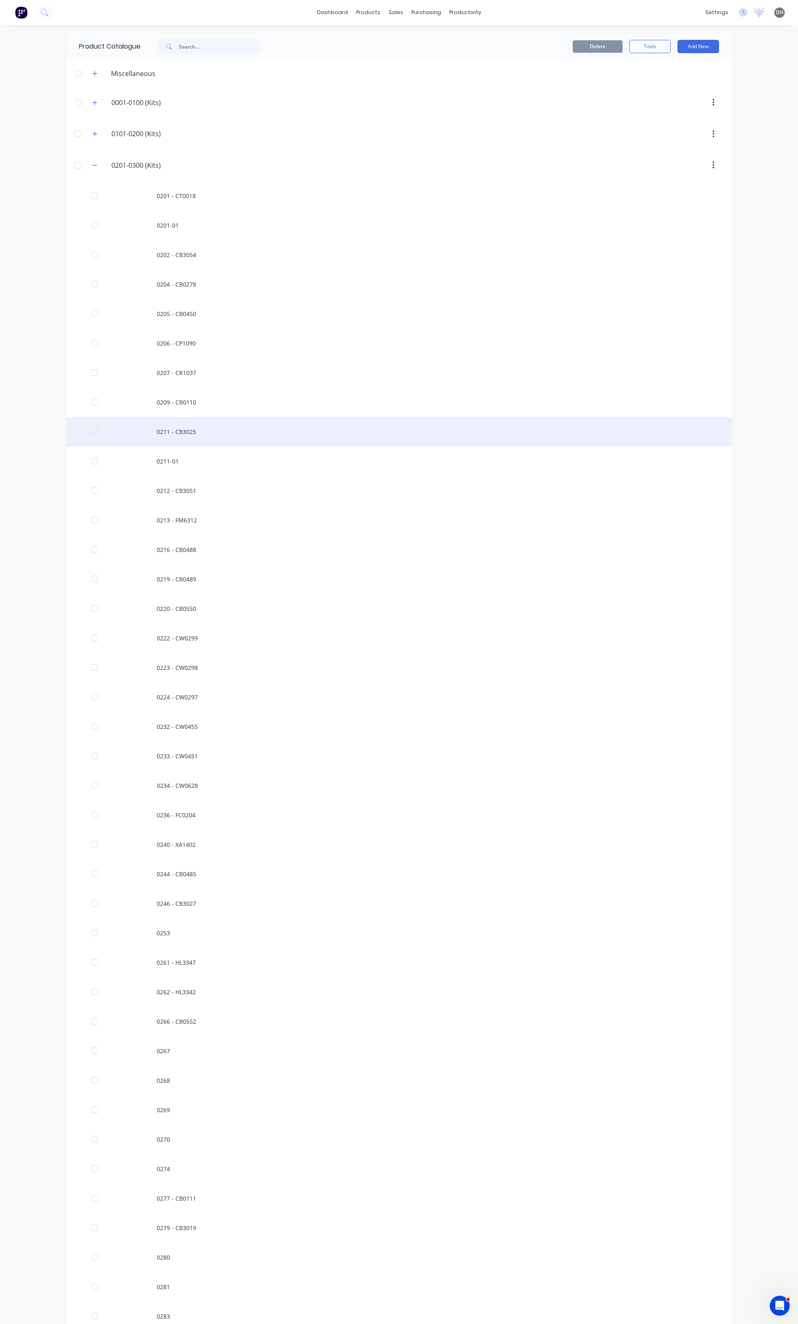
click at [122, 427] on div "0211 - CB3025" at bounding box center [398, 431] width 665 height 29
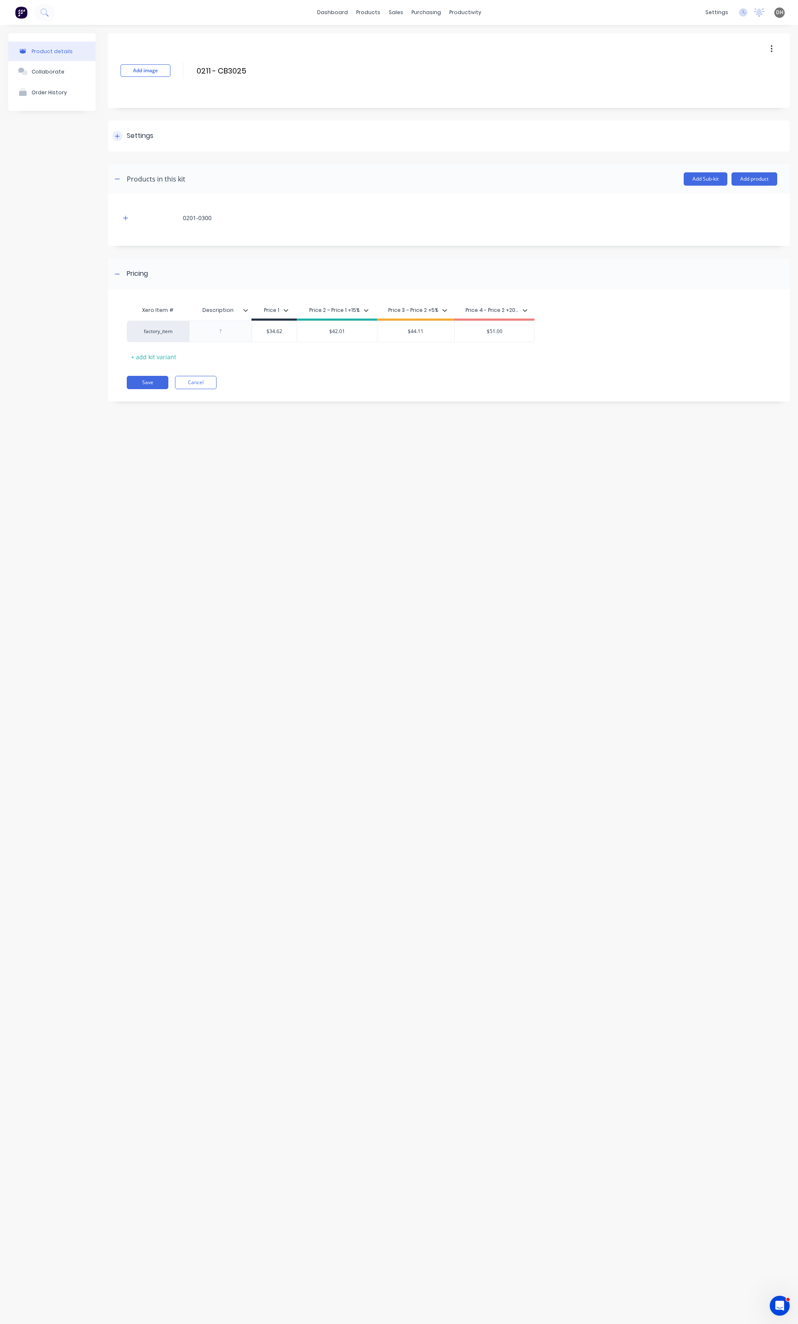
click at [115, 138] on icon at bounding box center [117, 136] width 5 height 6
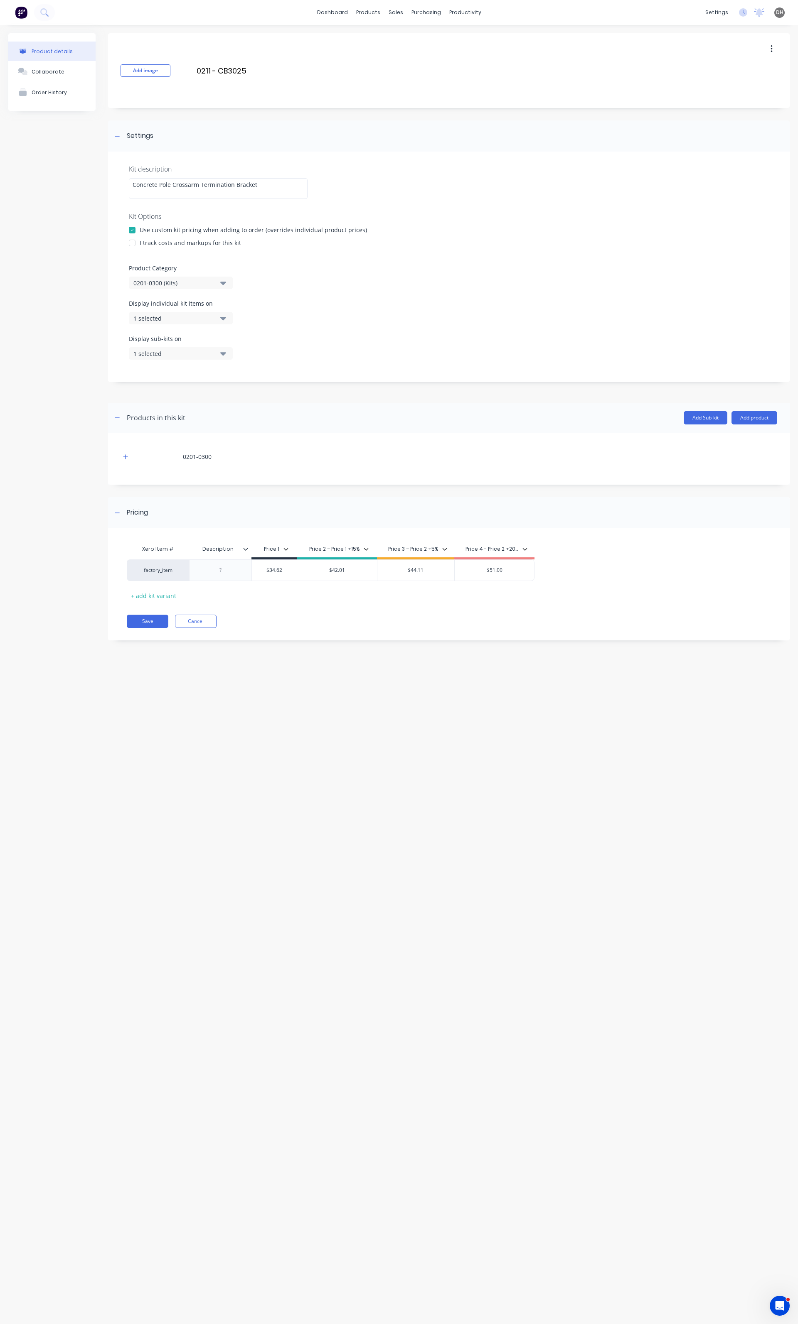
click at [164, 320] on div "1 selected" at bounding box center [173, 318] width 81 height 9
click at [190, 444] on button "Accounting Package" at bounding box center [191, 438] width 125 height 17
click at [215, 314] on button "2 selected" at bounding box center [181, 318] width 104 height 12
click at [218, 348] on button "1 selected" at bounding box center [181, 353] width 104 height 12
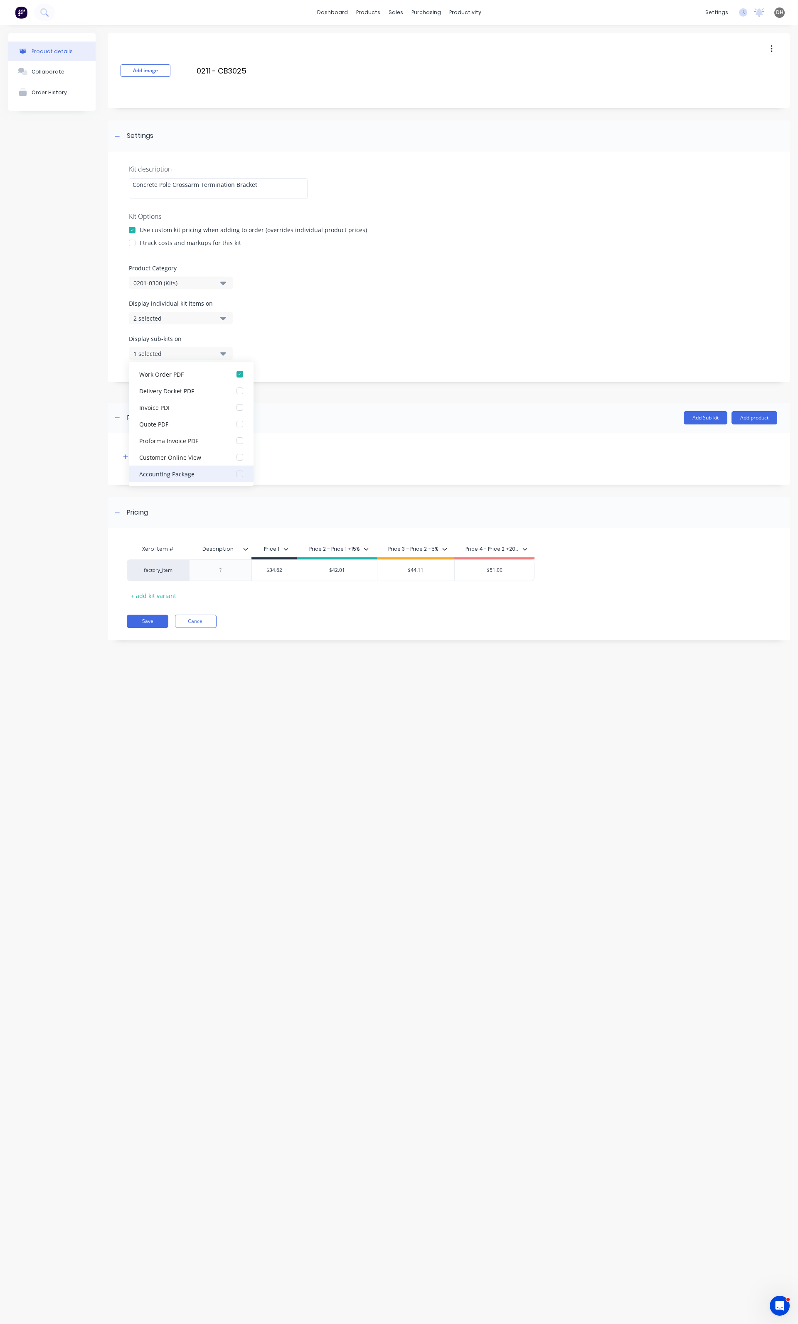
click at [184, 468] on button "Accounting Package" at bounding box center [191, 474] width 125 height 17
click at [217, 356] on button "2 selected" at bounding box center [181, 353] width 104 height 12
click at [136, 620] on button "Save" at bounding box center [148, 621] width 42 height 13
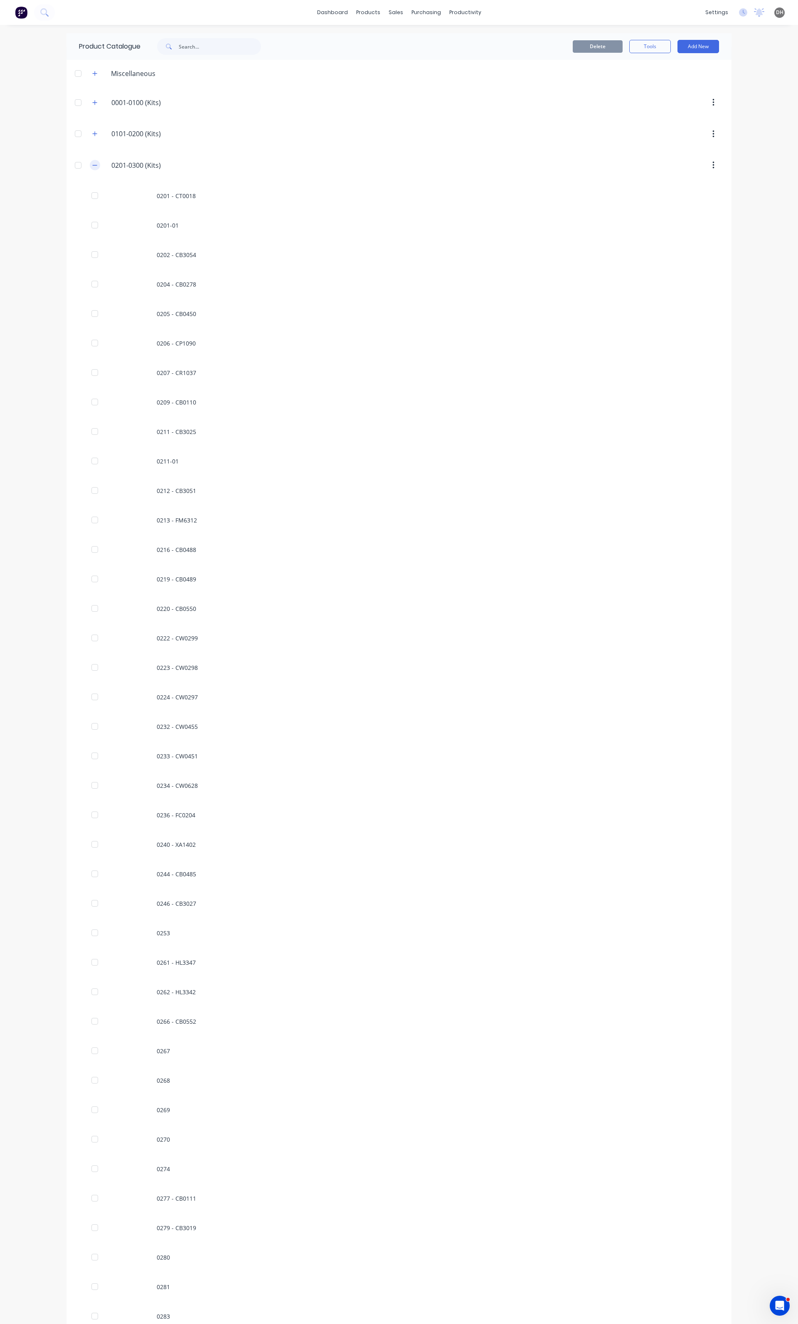
click at [93, 164] on icon "button" at bounding box center [94, 165] width 5 height 6
click at [98, 200] on button "button" at bounding box center [95, 196] width 10 height 10
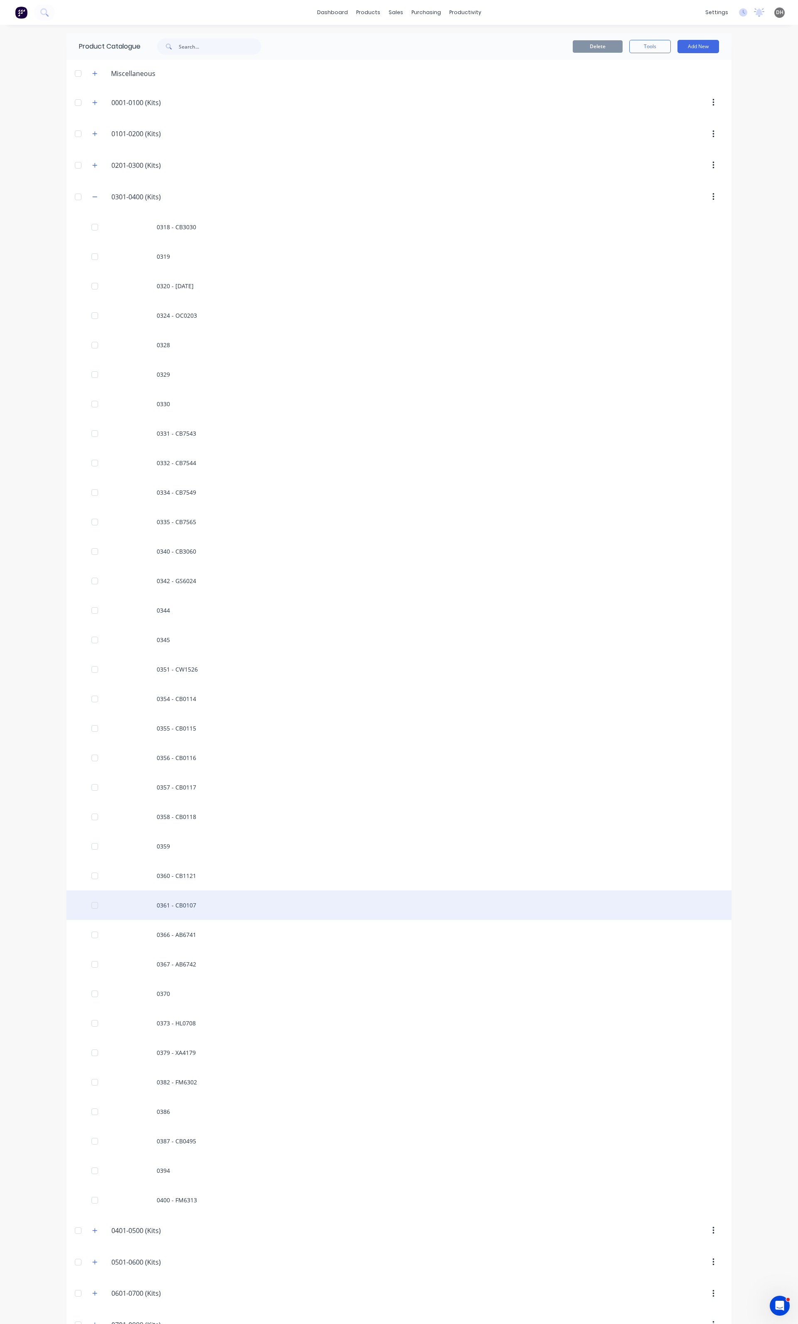
scroll to position [280, 0]
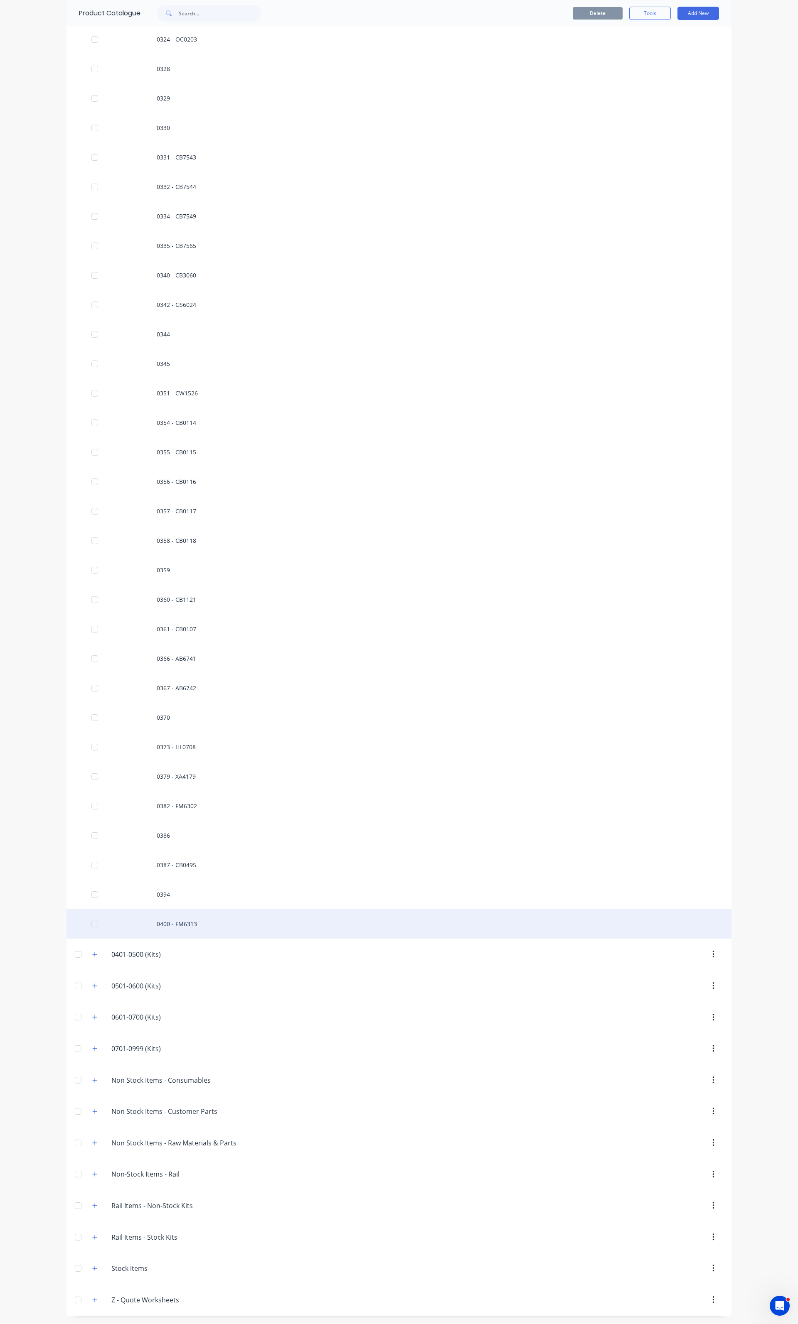
click at [201, 915] on div "0400 - FM6313" at bounding box center [398, 923] width 665 height 29
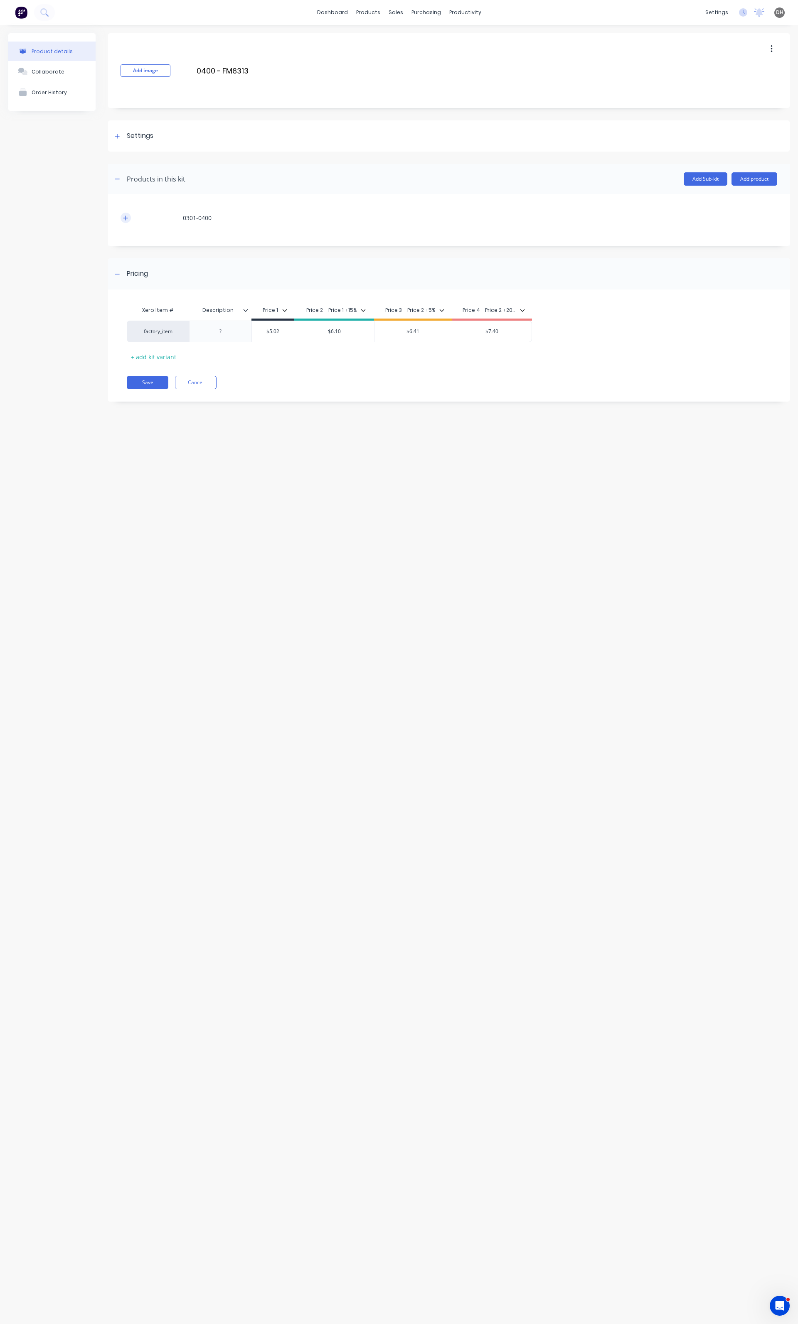
click at [127, 218] on icon "button" at bounding box center [125, 218] width 5 height 6
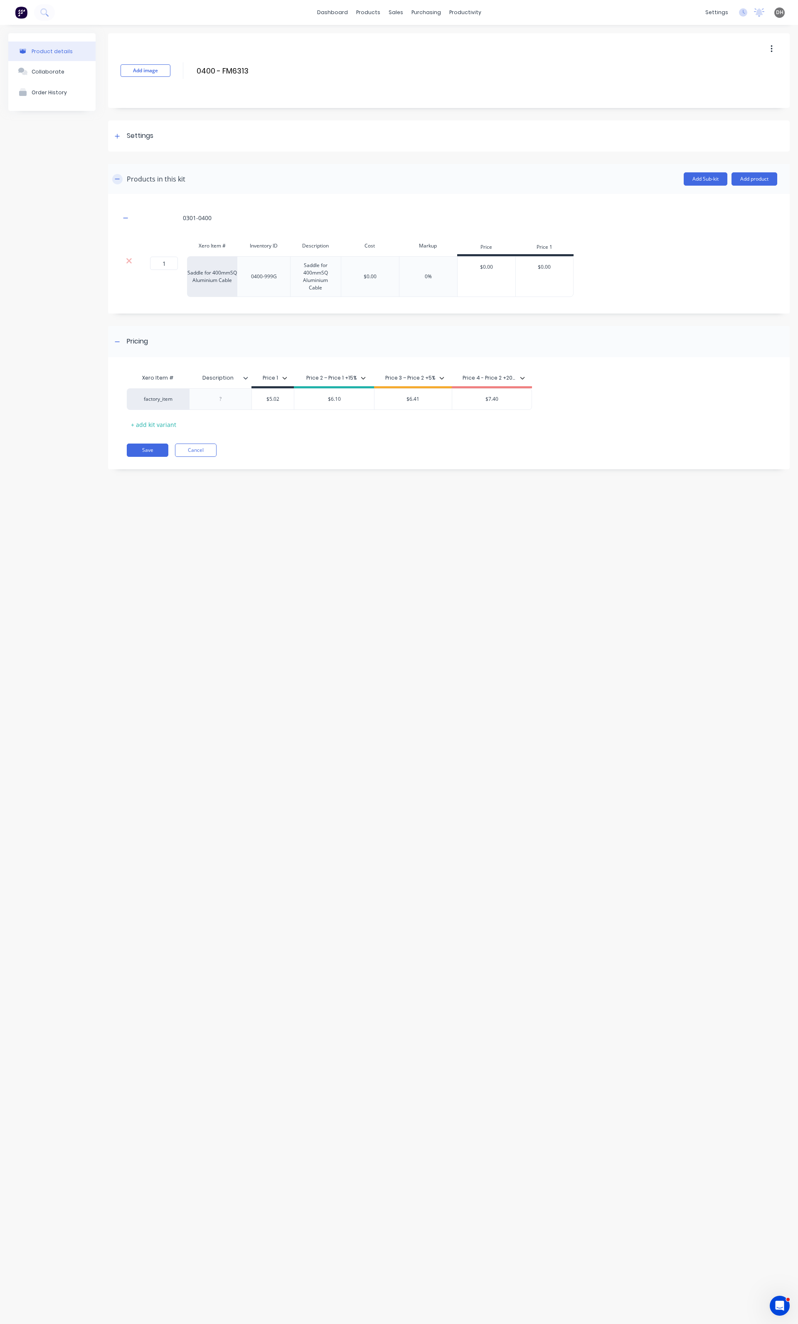
click at [118, 179] on icon "button" at bounding box center [117, 179] width 5 height 6
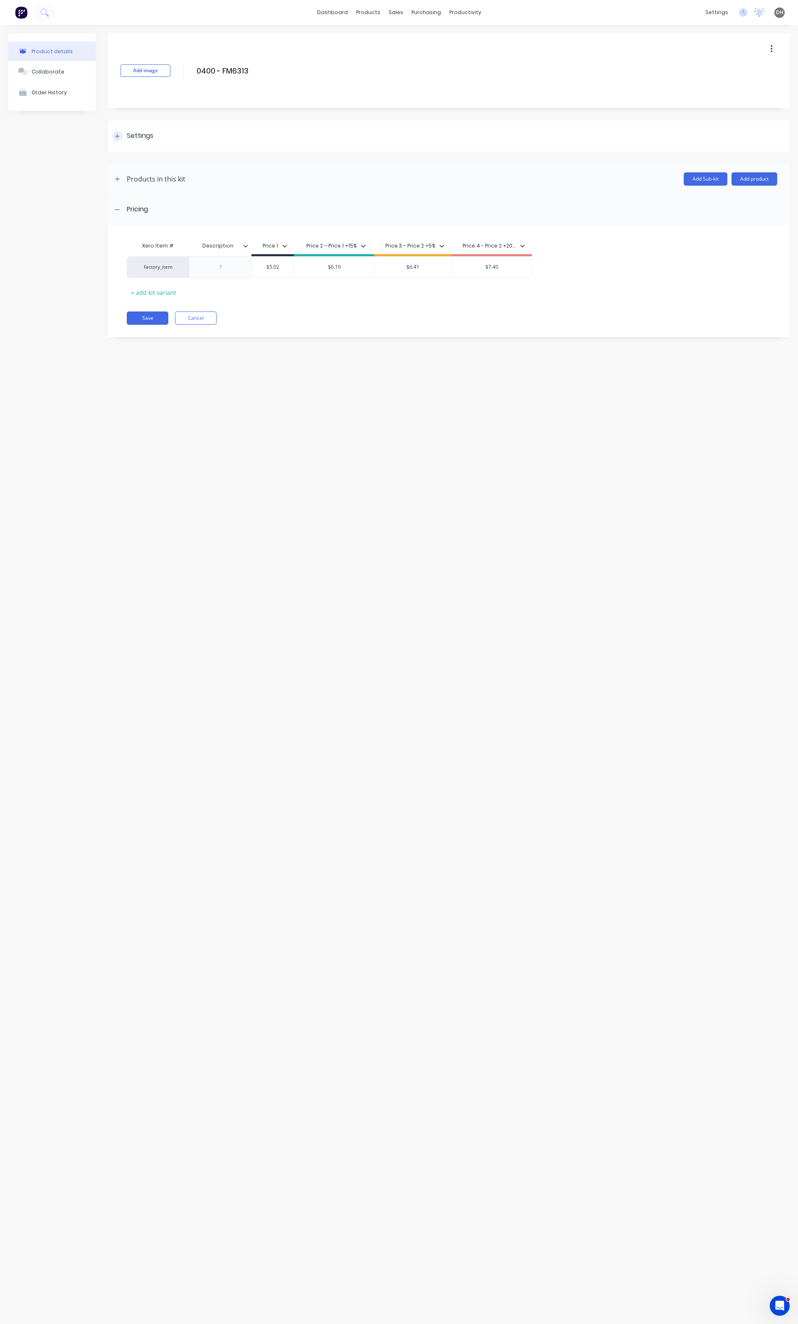
click at [112, 136] on div at bounding box center [117, 136] width 10 height 10
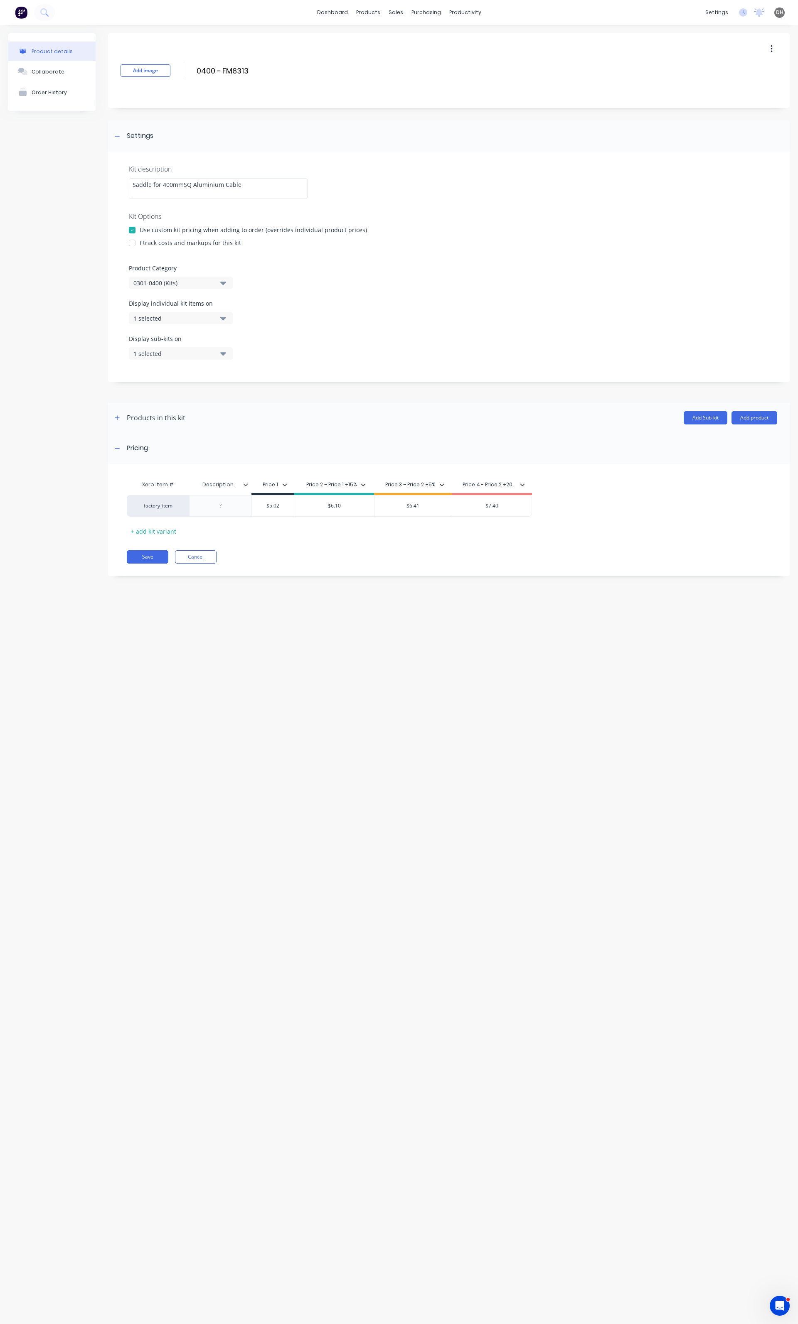
click at [214, 325] on div "Display individual kit items on 1 selected" at bounding box center [449, 316] width 640 height 35
click at [214, 316] on button "1 selected" at bounding box center [181, 318] width 104 height 12
click at [234, 440] on div "button" at bounding box center [239, 438] width 17 height 17
click at [290, 283] on div "Product Category 0301-0400 (Kits)" at bounding box center [449, 276] width 640 height 25
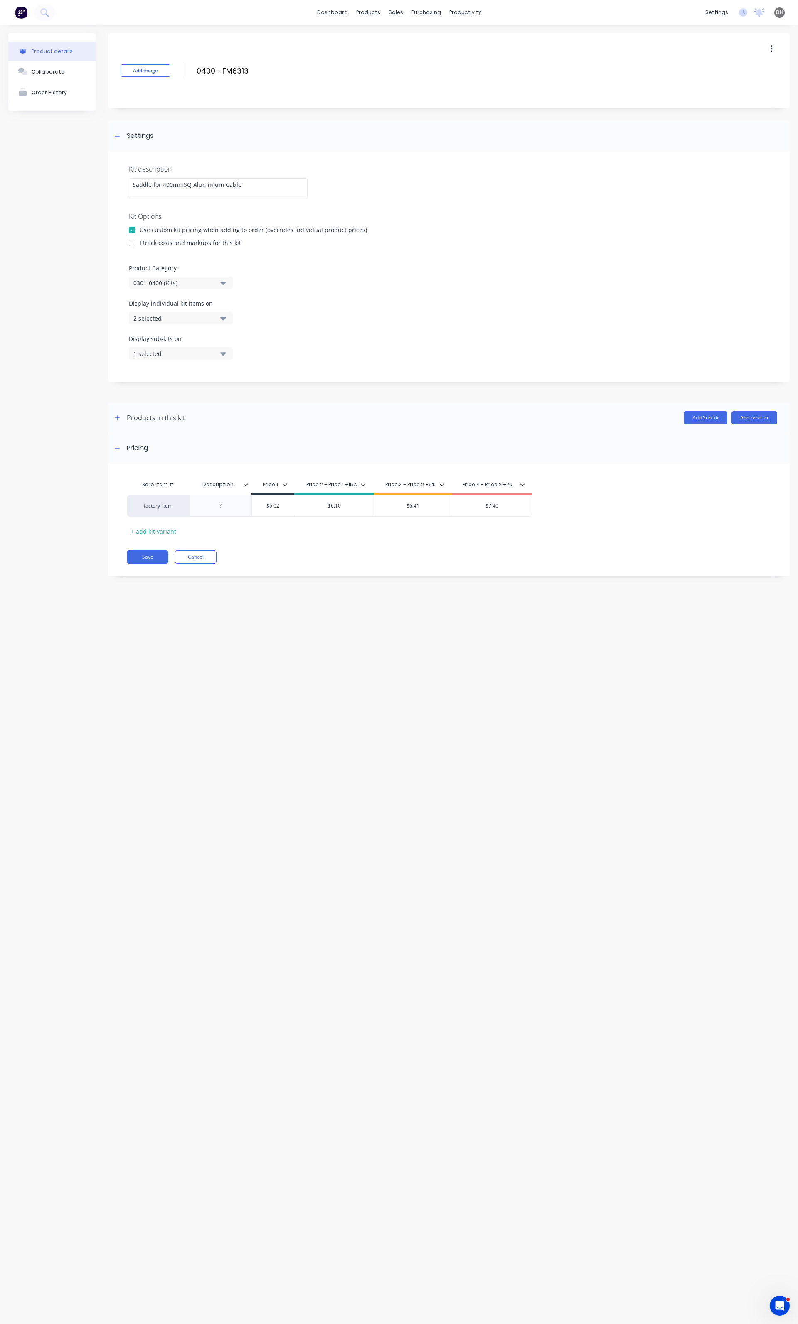
click at [218, 356] on button "1 selected" at bounding box center [181, 353] width 104 height 12
click at [213, 467] on button "Accounting Package" at bounding box center [191, 474] width 125 height 17
click at [224, 351] on icon "button" at bounding box center [223, 353] width 6 height 9
click at [130, 570] on div "Xero Item # Description Price 1 Price 2 – Price 1 +15% Price 3 – Price 2 +5% Pr…" at bounding box center [448, 524] width 681 height 104
click at [141, 556] on button "Save" at bounding box center [148, 556] width 42 height 13
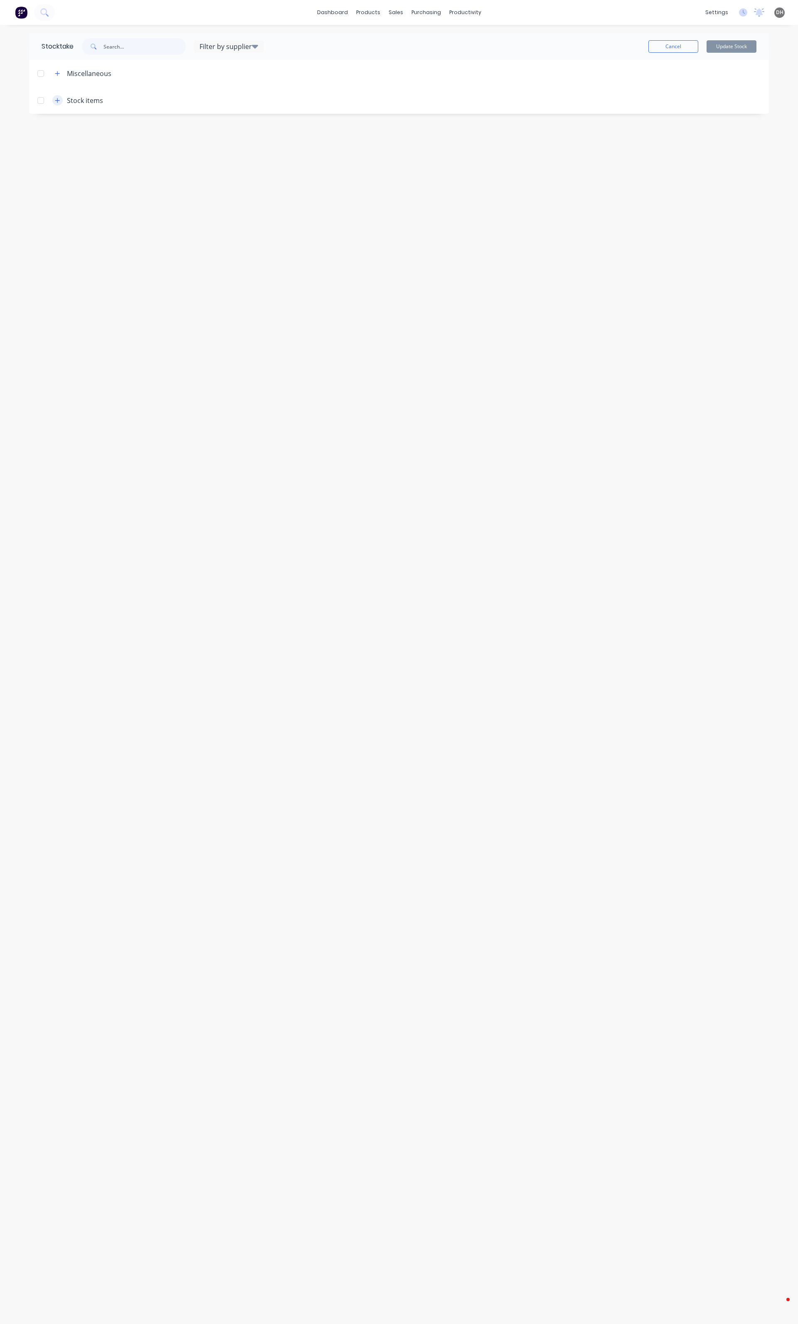
click at [52, 100] on button "button" at bounding box center [57, 100] width 10 height 10
click at [74, 130] on icon "button" at bounding box center [72, 129] width 5 height 6
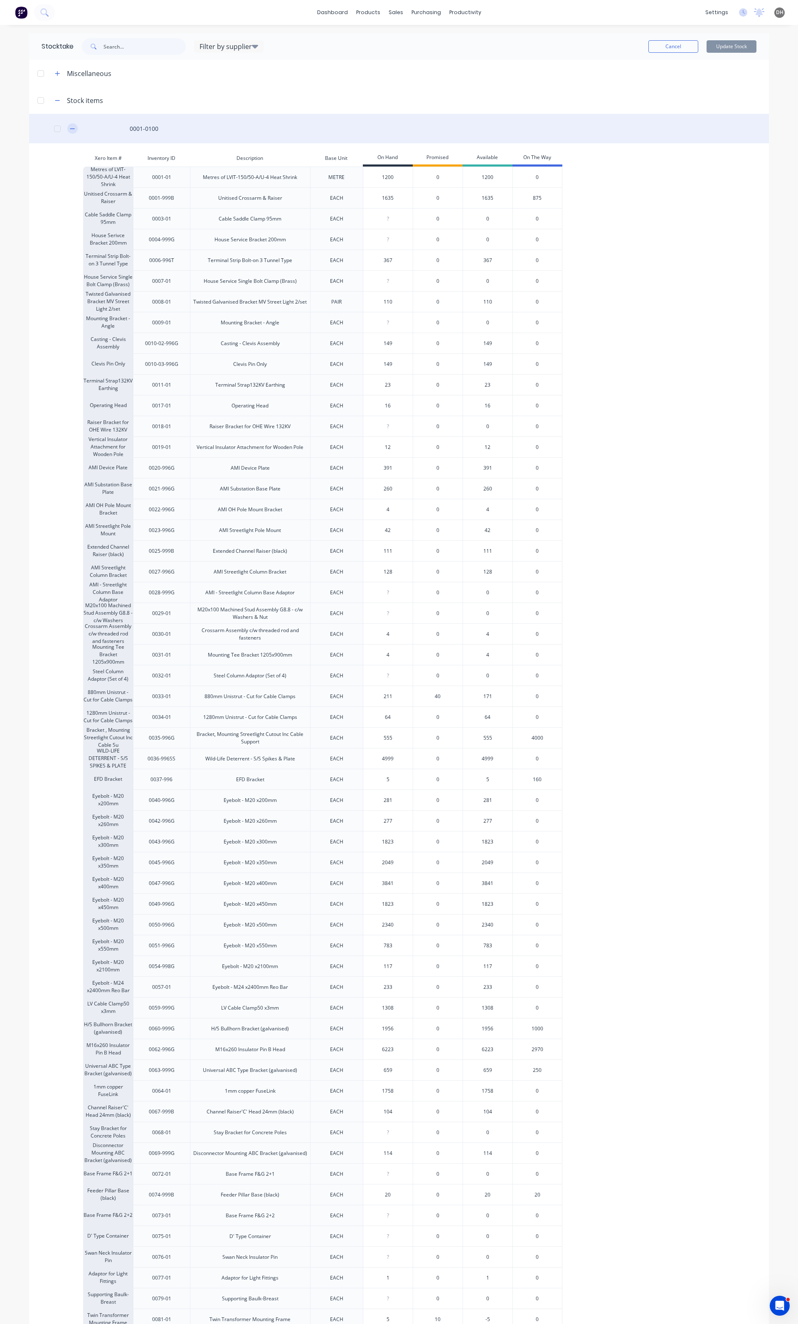
click at [70, 127] on icon "button" at bounding box center [72, 129] width 5 height 6
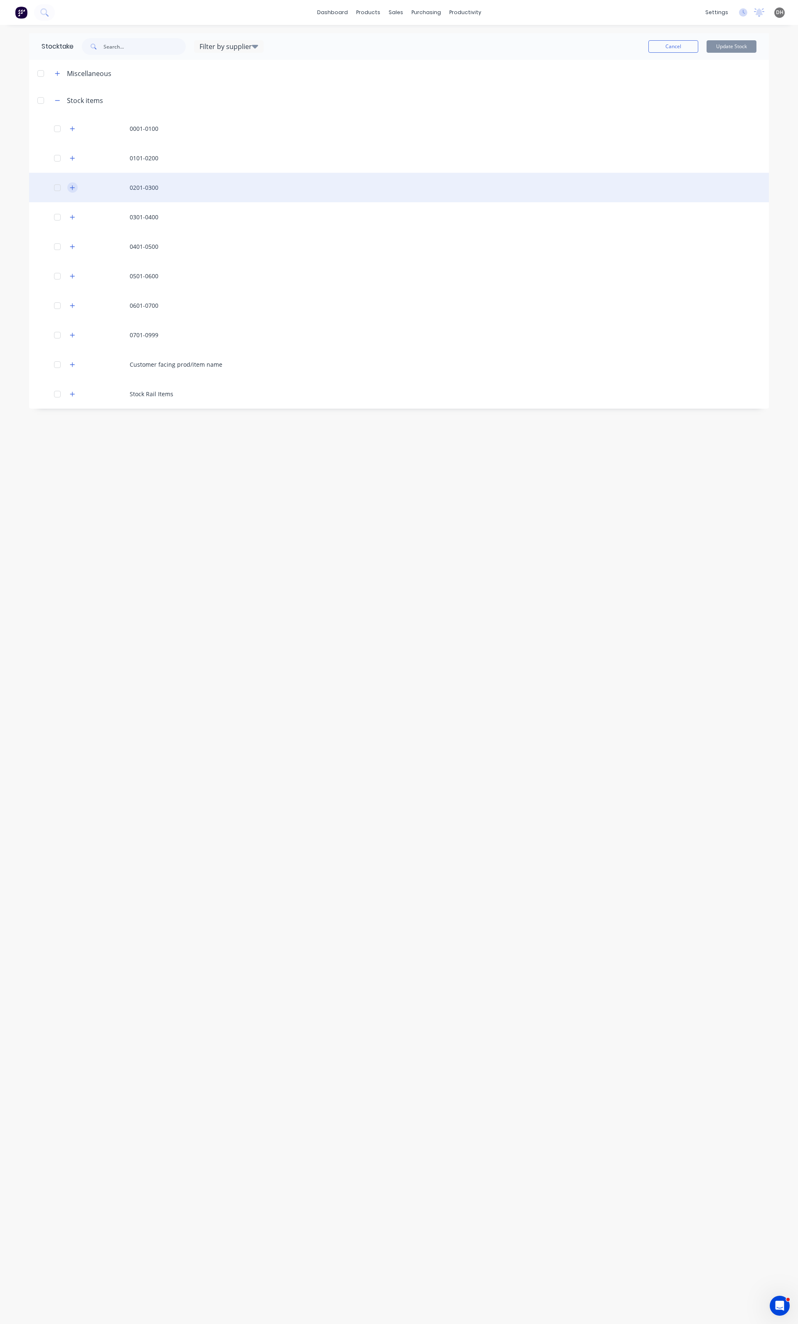
click at [73, 189] on icon "button" at bounding box center [72, 188] width 5 height 6
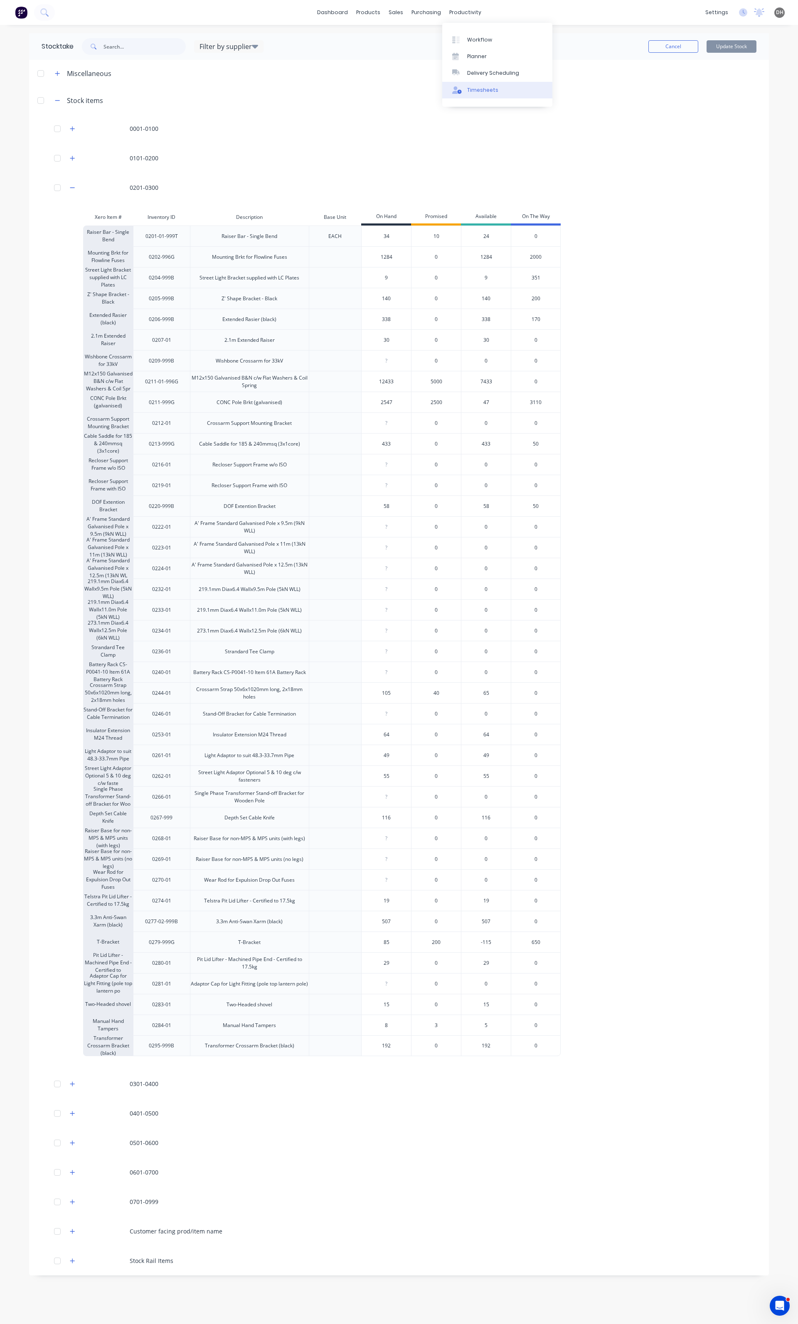
click at [492, 91] on div "Timesheets" at bounding box center [482, 89] width 31 height 7
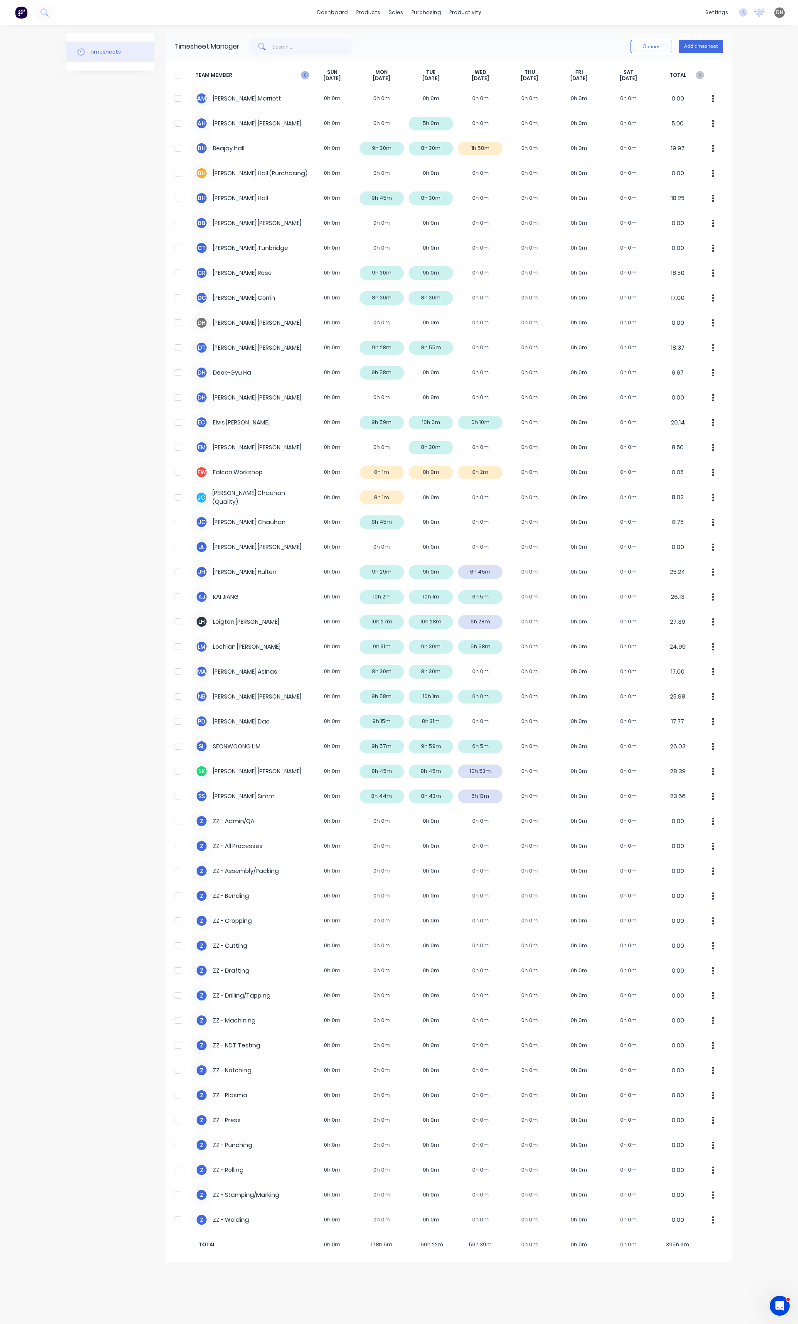
click at [305, 72] on icon at bounding box center [305, 75] width 8 height 8
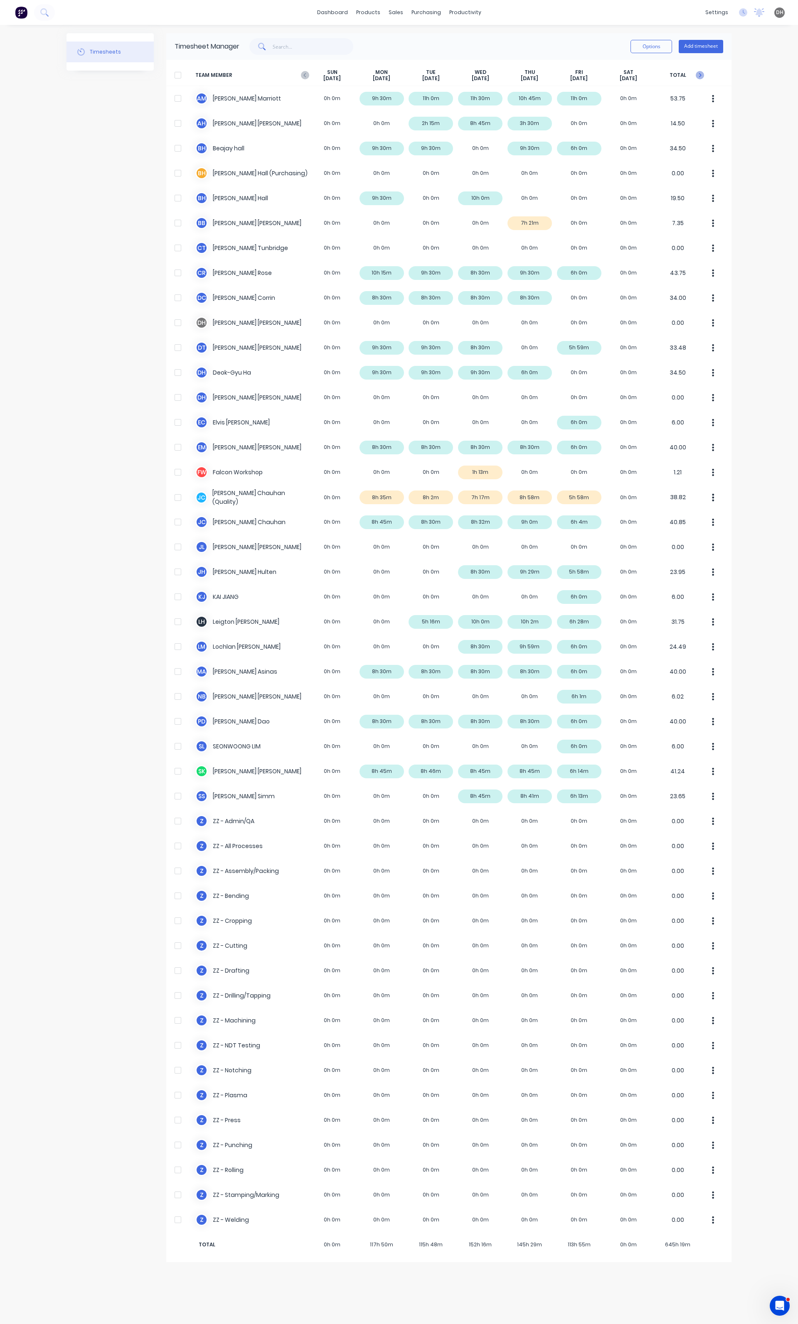
click at [702, 78] on icon at bounding box center [699, 75] width 8 height 8
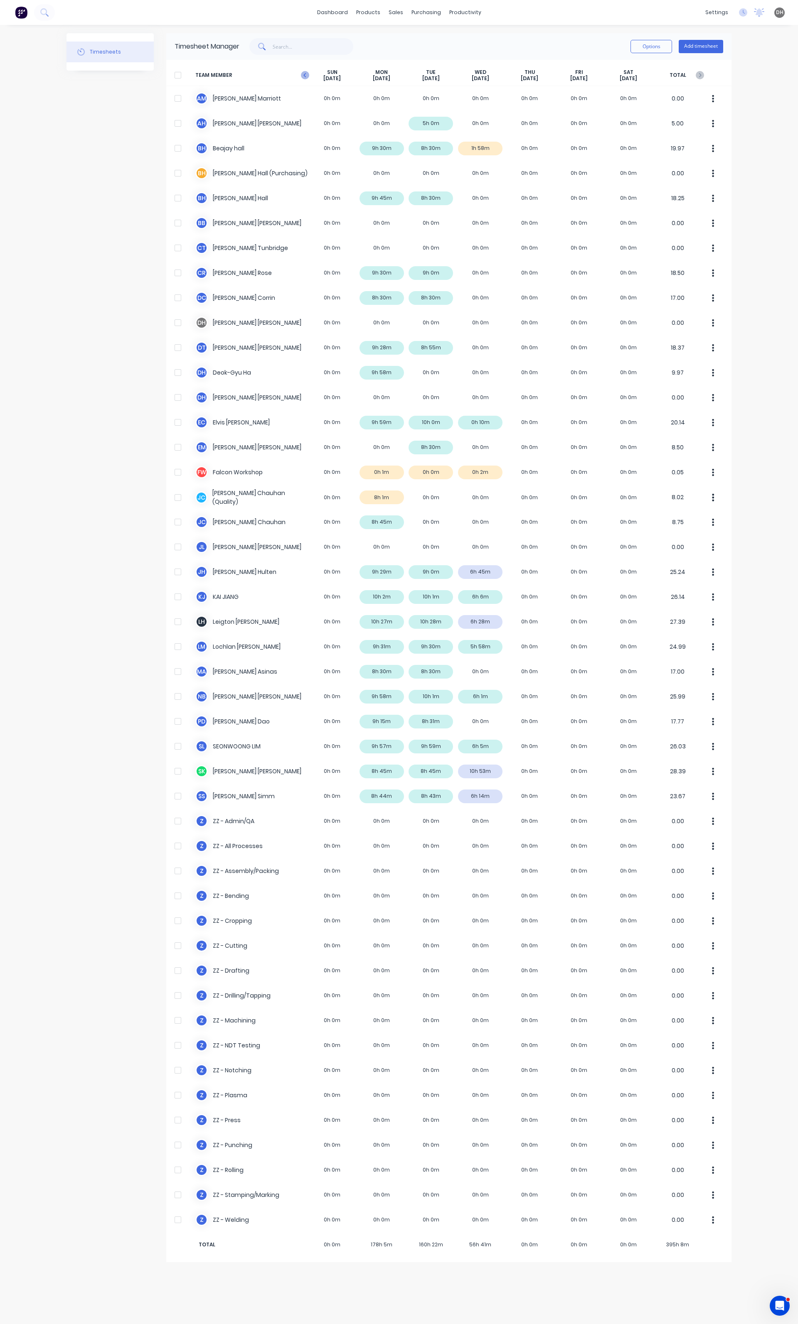
click at [306, 74] on icon at bounding box center [305, 75] width 8 height 8
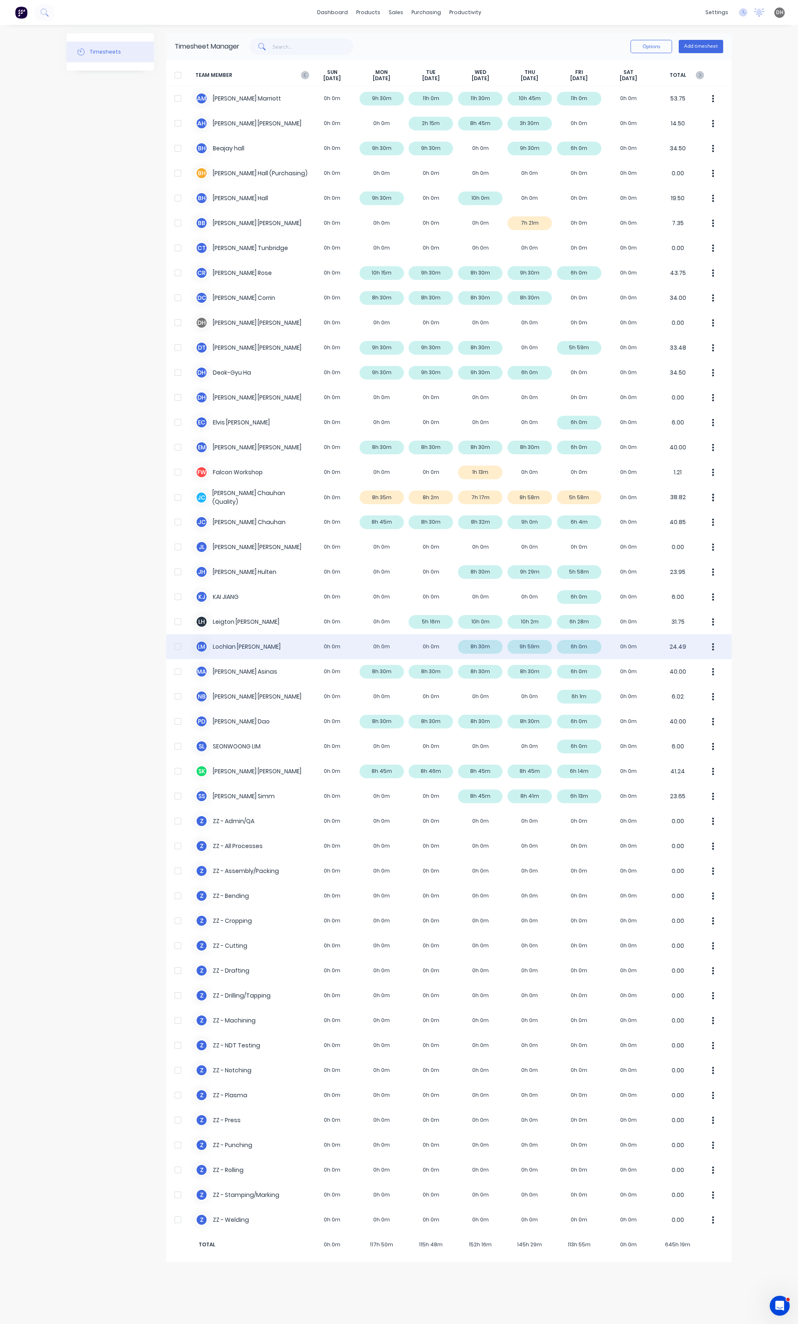
click at [472, 651] on div "L M Lochlan Michalak 0h 0m 0h 0m 0h 0m 8h 30m 9h 59m 6h 0m 0h 0m 24.49" at bounding box center [448, 646] width 565 height 25
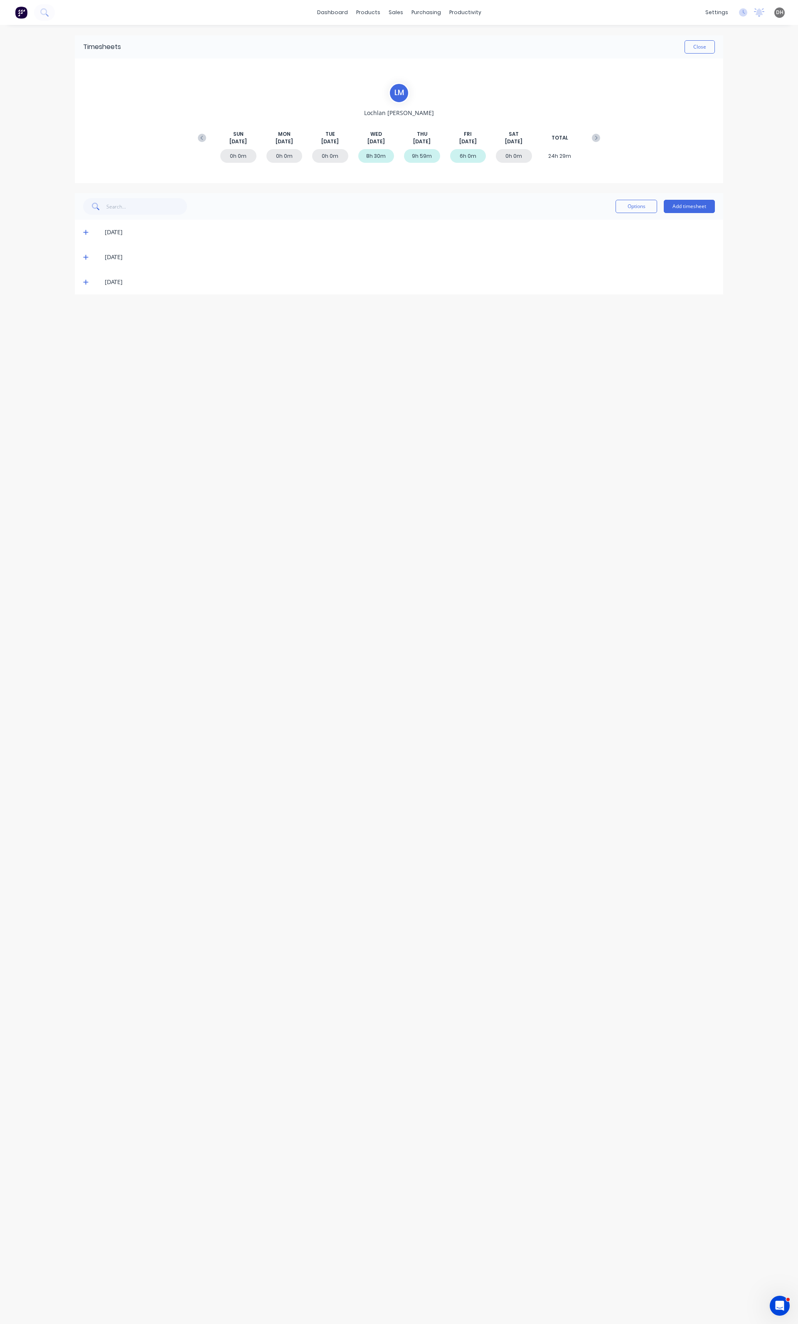
click at [86, 231] on icon at bounding box center [85, 232] width 5 height 5
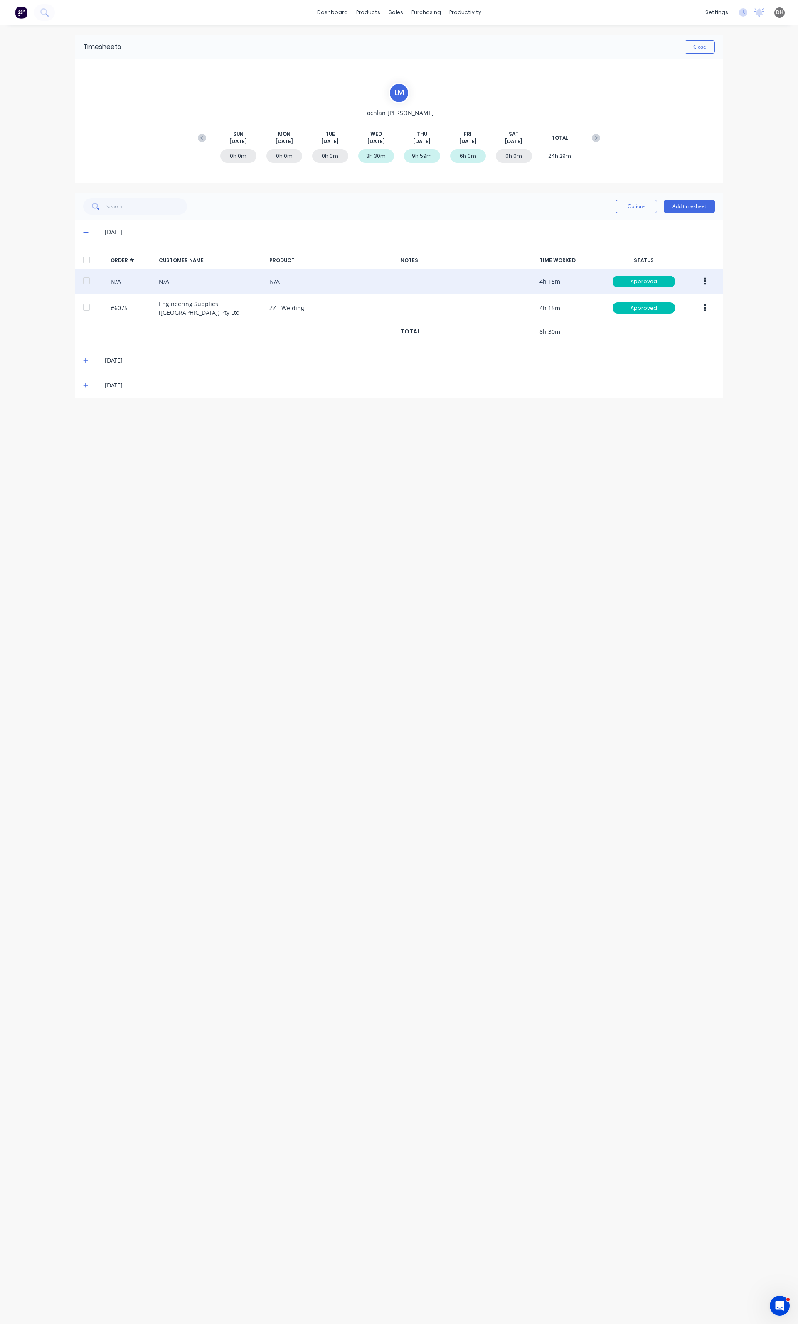
click at [705, 281] on icon "button" at bounding box center [705, 281] width 2 height 9
click at [668, 332] on div "Edit" at bounding box center [675, 337] width 64 height 12
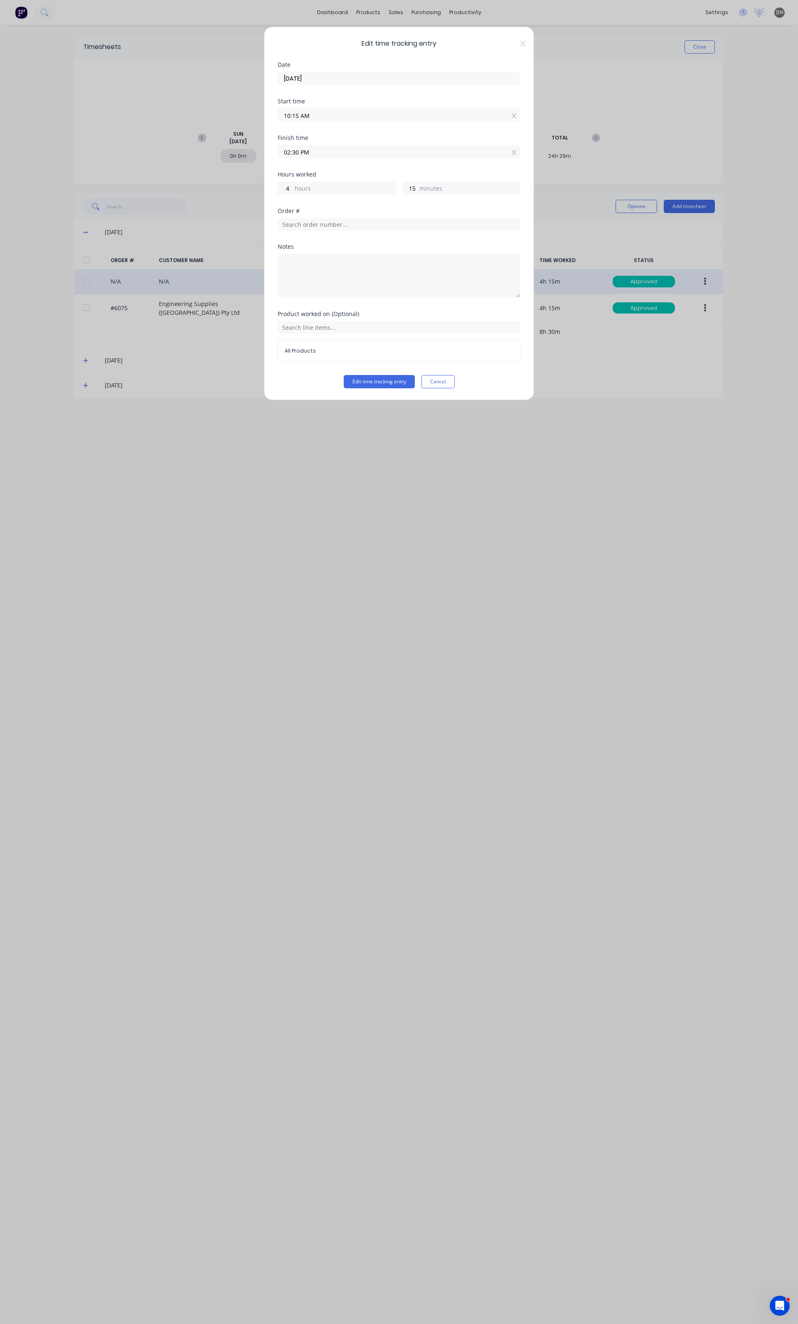
click at [300, 115] on input "10:15 AM" at bounding box center [399, 115] width 242 height 12
type input "07:15 AM"
type input "7"
click at [298, 160] on div "06" at bounding box center [295, 160] width 20 height 14
type input "06:15 AM"
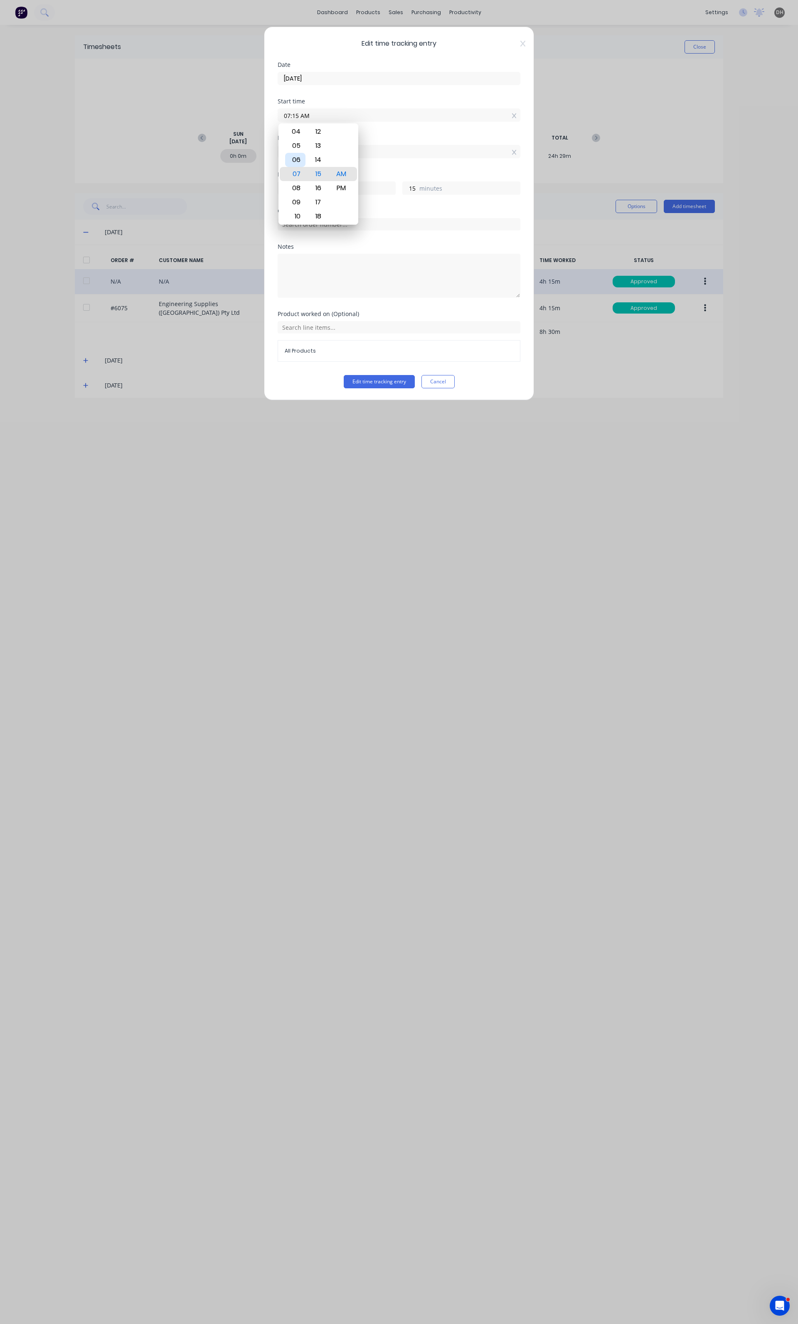
type input "8"
type input "06:16 AM"
type input "14"
type input "06:08 AM"
type input "22"
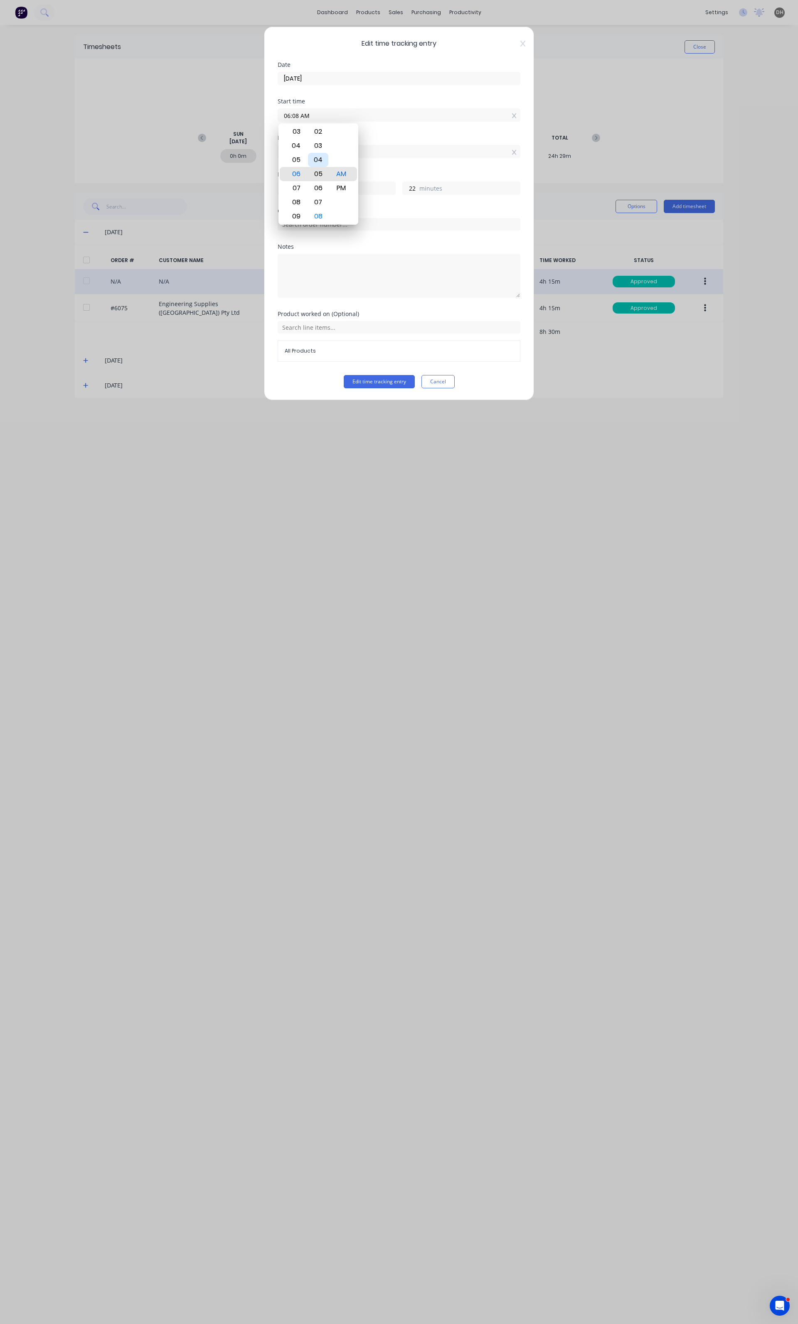
type input "06:05 AM"
type input "25"
type input "06:00 AM"
type input "30"
click at [318, 169] on div "00" at bounding box center [318, 174] width 20 height 14
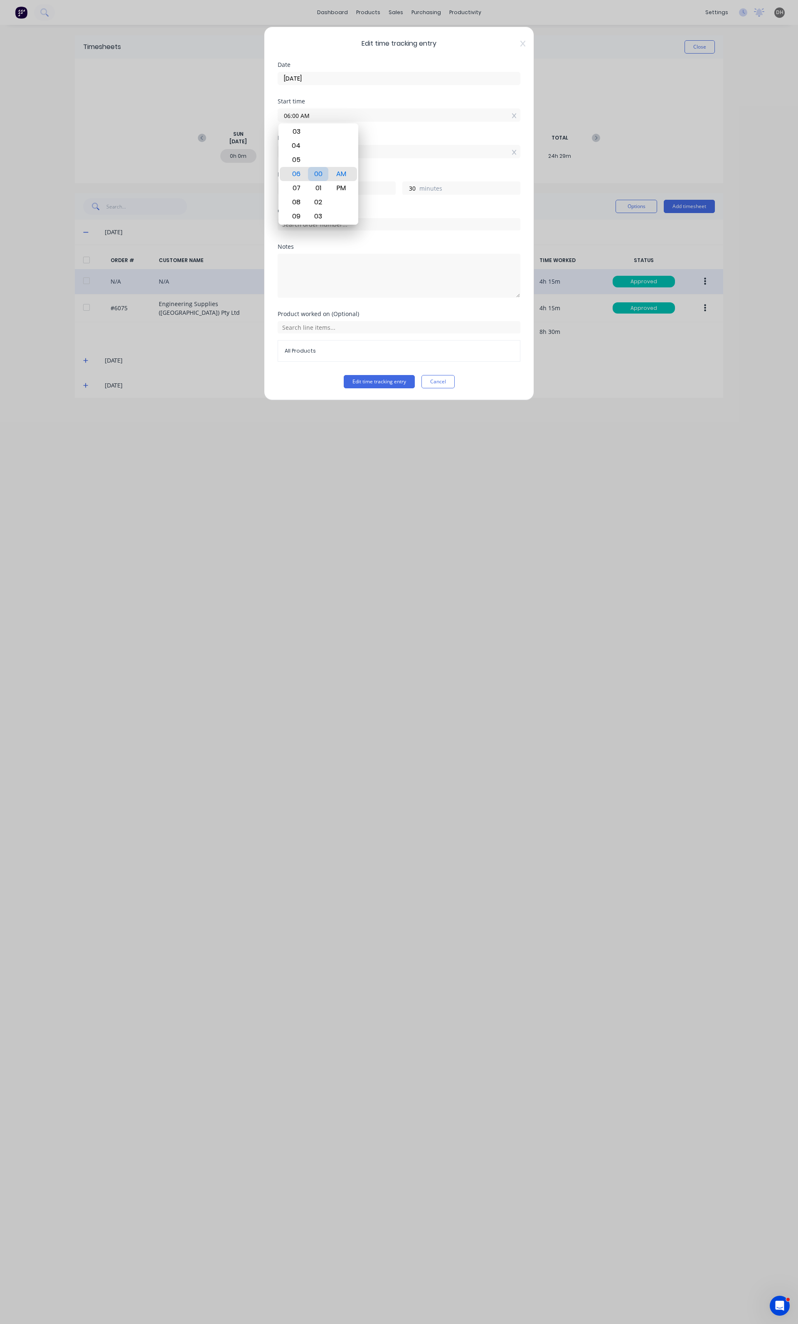
click at [318, 172] on div "00" at bounding box center [318, 174] width 20 height 14
click at [363, 188] on label "hours" at bounding box center [345, 189] width 101 height 10
click at [292, 188] on input "8" at bounding box center [285, 188] width 15 height 12
click at [292, 155] on input "02:30 PM" at bounding box center [399, 151] width 242 height 12
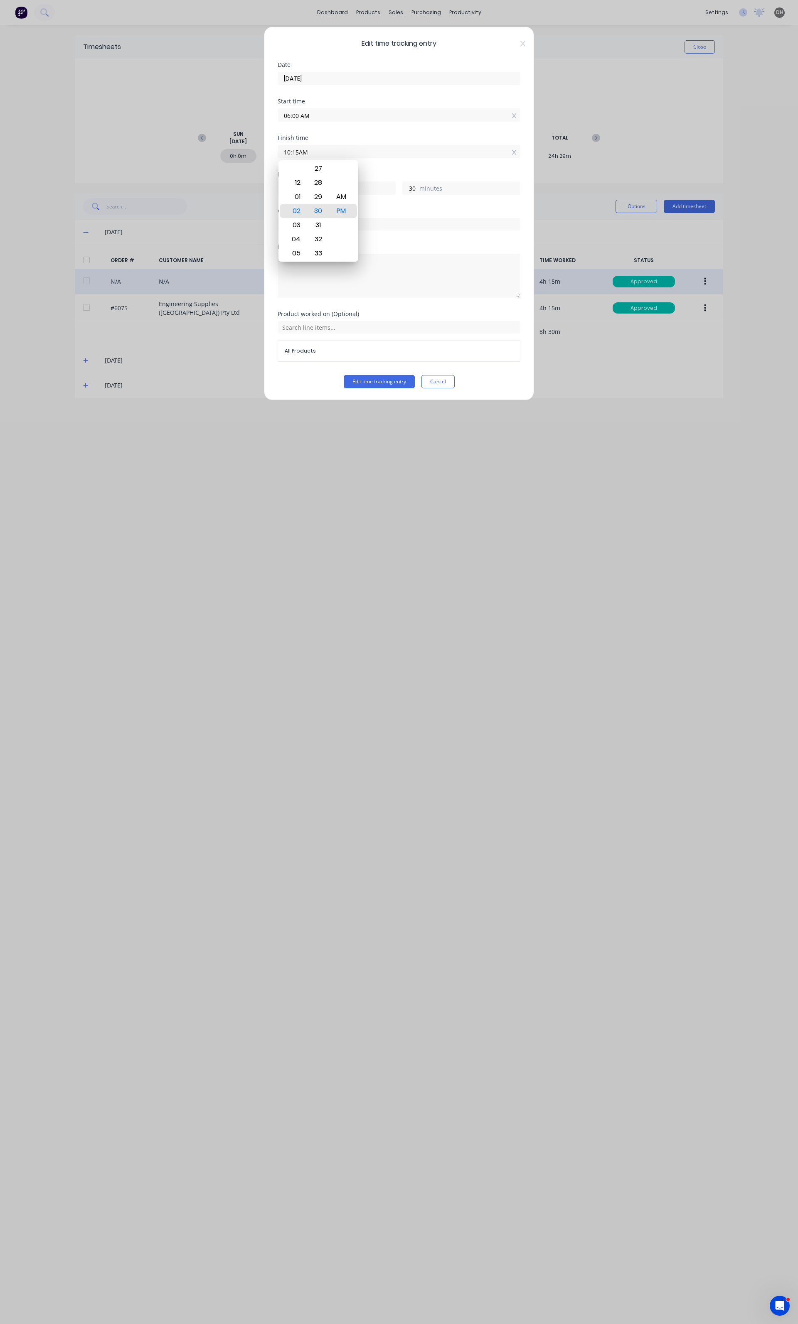
click at [344, 375] on button "Edit time tracking entry" at bounding box center [379, 381] width 71 height 13
type input "10:15 AM"
type input "4"
type input "15"
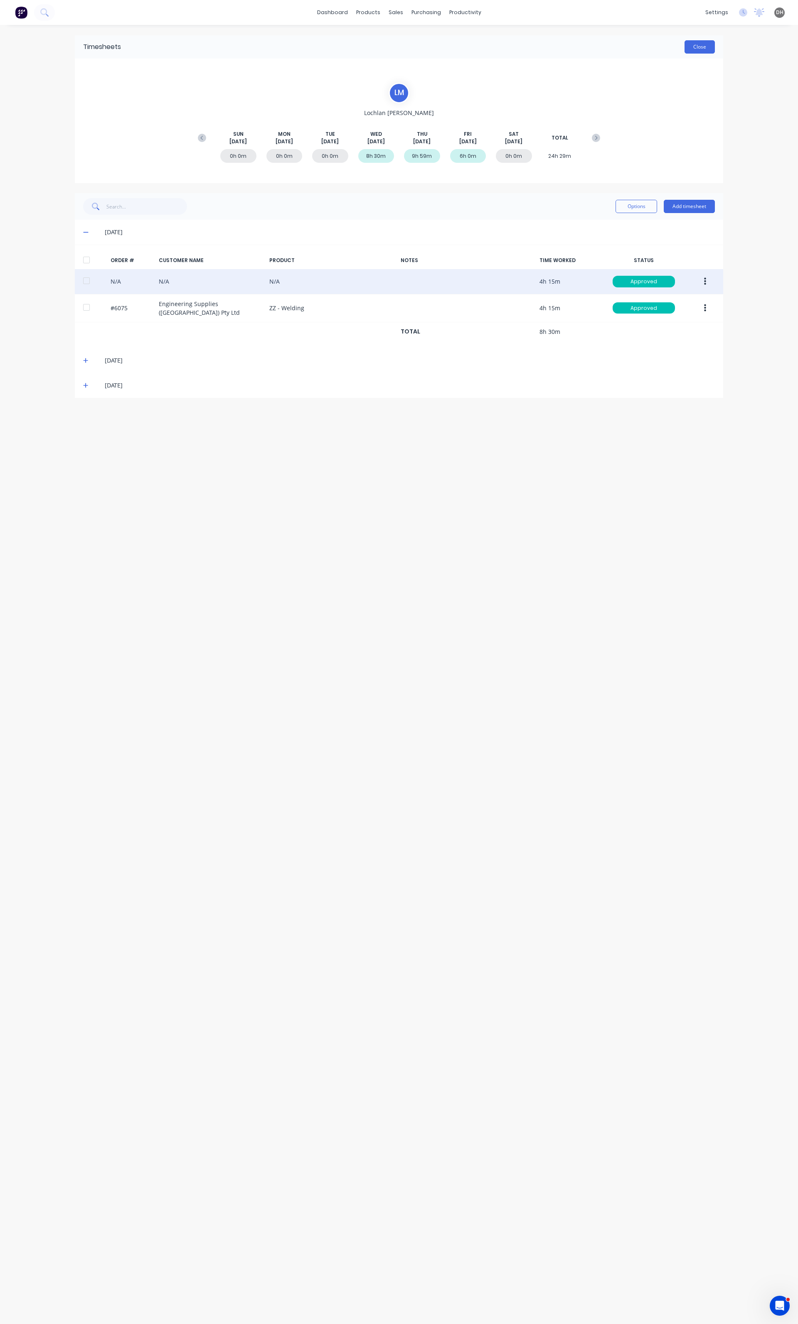
click at [693, 42] on button "Close" at bounding box center [699, 46] width 30 height 13
